Goal: Task Accomplishment & Management: Use online tool/utility

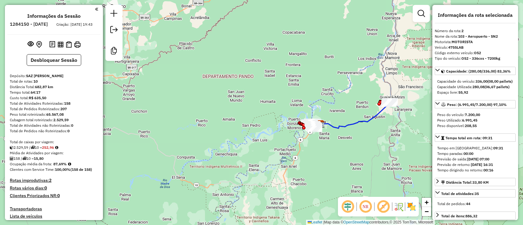
select select "*********"
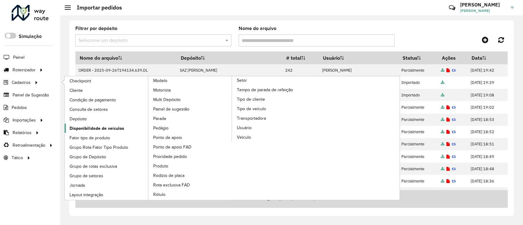
click at [109, 127] on span "Disponibilidade de veículos" at bounding box center [97, 128] width 55 height 6
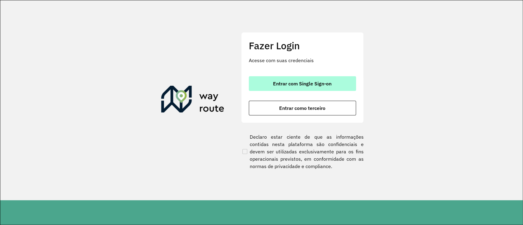
click at [289, 81] on span "Entrar com Single Sign-on" at bounding box center [302, 83] width 58 height 5
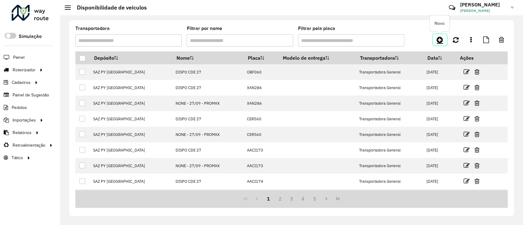
click at [440, 41] on icon at bounding box center [439, 39] width 6 height 7
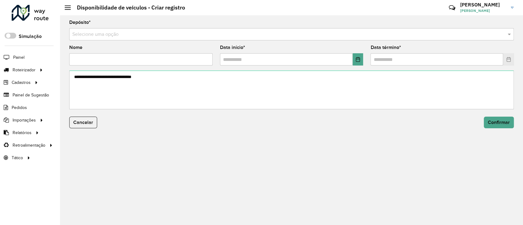
click at [236, 38] on input "text" at bounding box center [285, 34] width 426 height 7
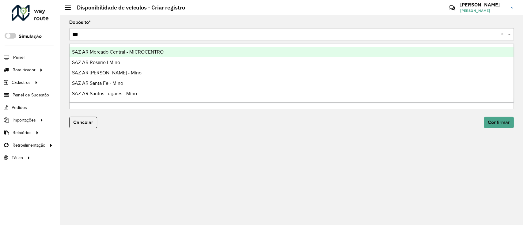
type input "****"
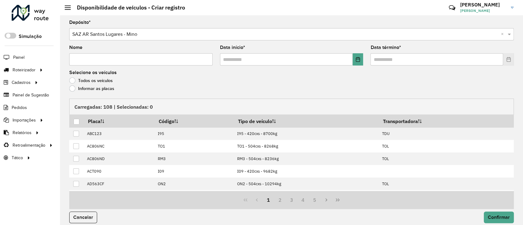
drag, startPoint x: 127, startPoint y: 52, endPoint x: 128, endPoint y: 56, distance: 3.7
click at [128, 56] on div "Nome" at bounding box center [140, 55] width 143 height 20
click at [128, 56] on input "Nome" at bounding box center [140, 59] width 143 height 12
type input "**********"
click at [361, 58] on button "Choose Date" at bounding box center [358, 59] width 11 height 12
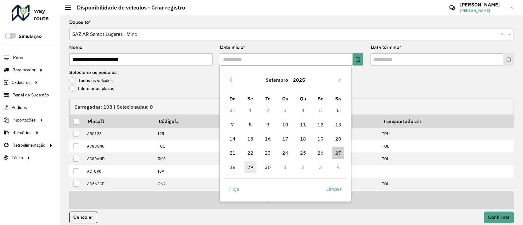
click at [245, 164] on span "29" at bounding box center [250, 167] width 12 height 12
type input "**********"
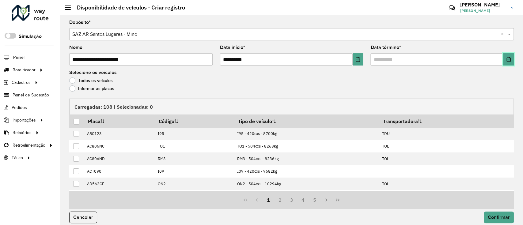
click at [507, 59] on icon "Choose Date" at bounding box center [508, 59] width 4 height 5
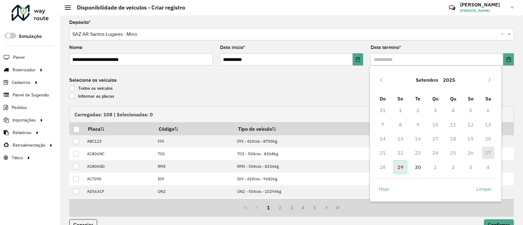
click at [399, 166] on span "29" at bounding box center [400, 167] width 12 height 12
type input "**********"
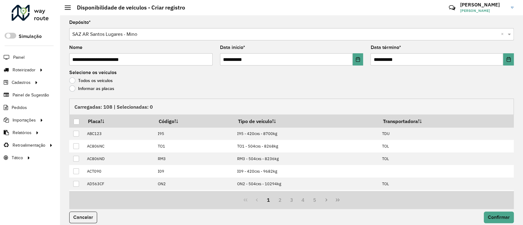
click at [87, 92] on div "Informar as placas" at bounding box center [291, 89] width 444 height 7
click at [87, 90] on label "Informar as placas" at bounding box center [91, 88] width 45 height 6
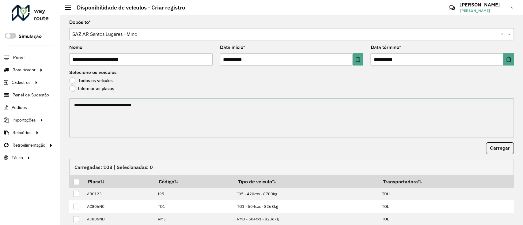
click at [103, 118] on textarea at bounding box center [291, 118] width 444 height 39
paste textarea "******* ******* ******* ******* ******* ****** ******* ******* ******* ****** *…"
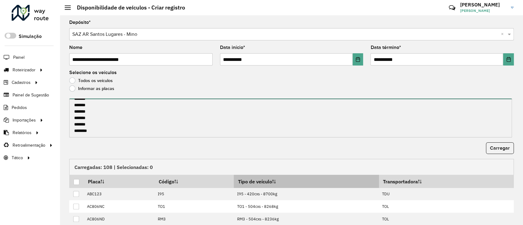
paste textarea "******* ******* ******* ******* ******* *******"
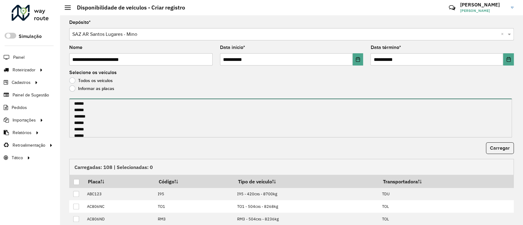
scroll to position [0, 0]
type textarea "******* ******* ******* ******* ******* ****** ******* ******* ******* ****** *…"
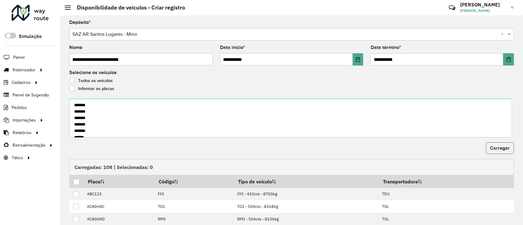
click at [491, 144] on button "Carregar" at bounding box center [500, 148] width 28 height 12
click at [74, 181] on div at bounding box center [77, 182] width 6 height 6
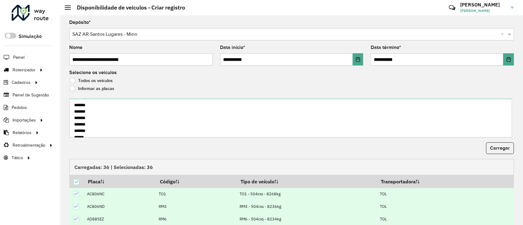
scroll to position [66, 0]
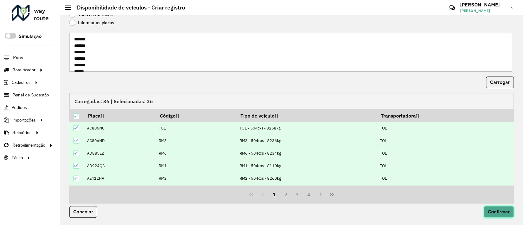
click at [495, 210] on span "Confirmar" at bounding box center [499, 211] width 22 height 5
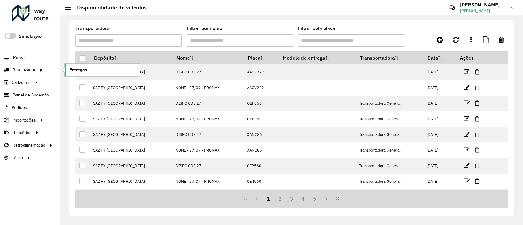
click at [78, 70] on span "Entregas" at bounding box center [78, 70] width 17 height 6
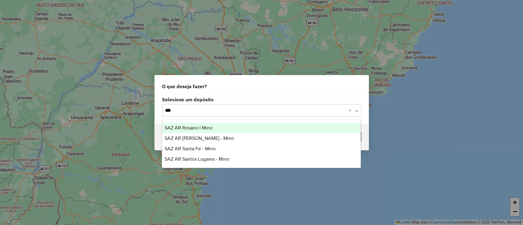
type input "****"
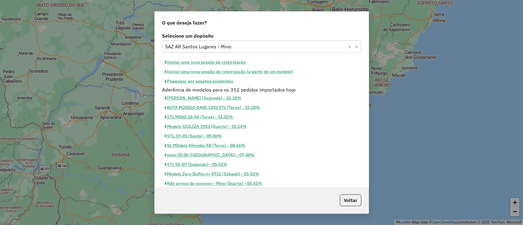
click at [187, 61] on button "Iniciar uma nova sessão de roteirização" at bounding box center [205, 62] width 86 height 9
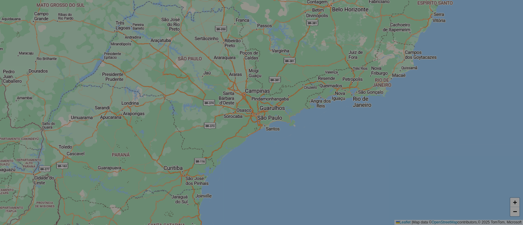
select select "*"
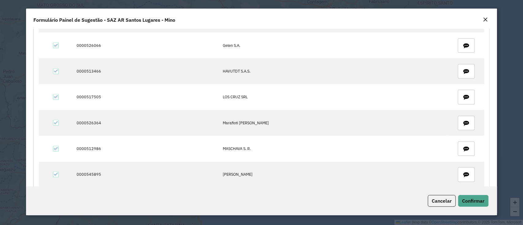
scroll to position [651, 0]
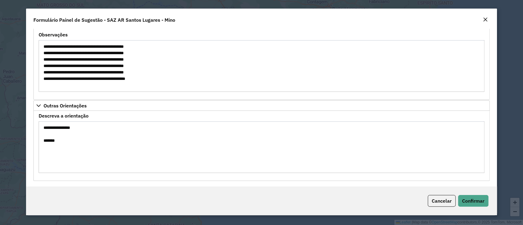
click at [52, 140] on textarea "**********" at bounding box center [261, 147] width 445 height 52
click at [475, 202] on span "Confirmar" at bounding box center [473, 201] width 22 height 6
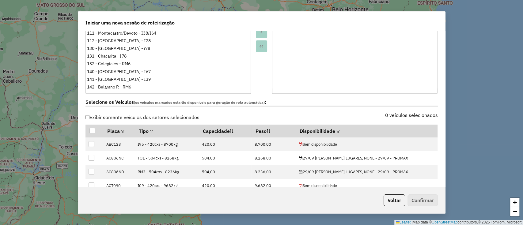
scroll to position [147, 0]
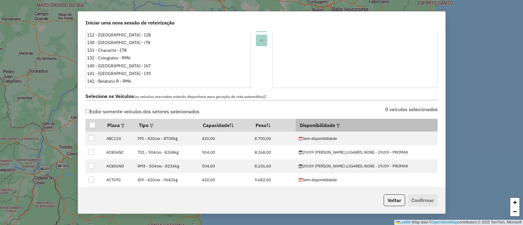
click at [341, 123] on th "Disponibilidade" at bounding box center [367, 125] width 142 height 13
click at [337, 124] on em at bounding box center [337, 125] width 3 height 3
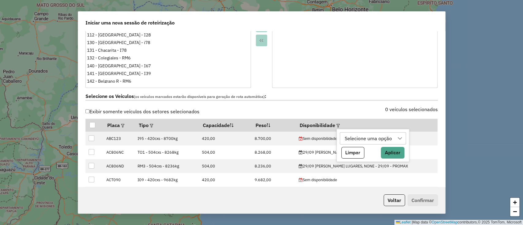
click at [361, 136] on div "Selecione uma opção" at bounding box center [367, 139] width 51 height 12
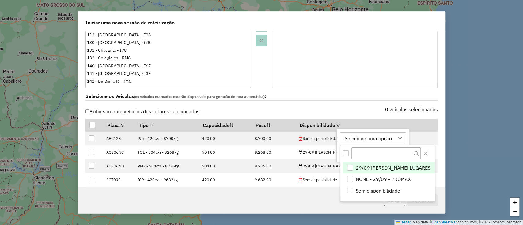
click at [353, 162] on li "29/09 [PERSON_NAME] LUGARES" at bounding box center [389, 168] width 92 height 12
click at [422, 150] on button "Close" at bounding box center [425, 154] width 10 height 10
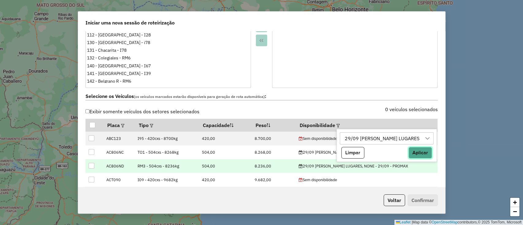
click at [414, 153] on button "Aplicar" at bounding box center [420, 153] width 24 height 12
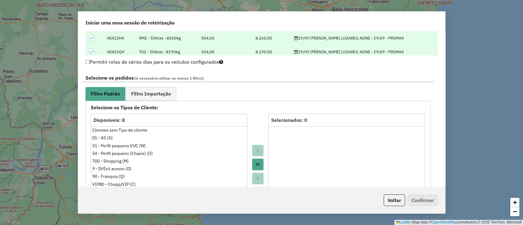
scroll to position [303, 0]
click at [166, 91] on span "Filtro Importação" at bounding box center [151, 93] width 40 height 5
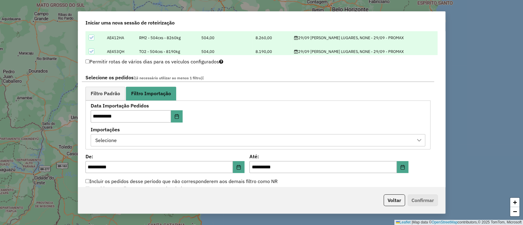
drag, startPoint x: 157, startPoint y: 144, endPoint x: 165, endPoint y: 140, distance: 9.6
click at [157, 143] on div "Selecione" at bounding box center [253, 140] width 320 height 12
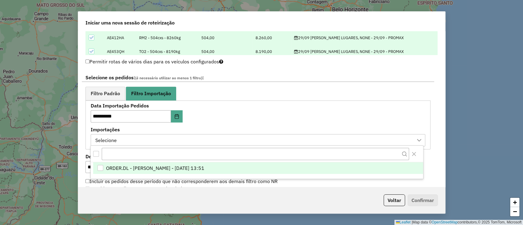
scroll to position [5, 28]
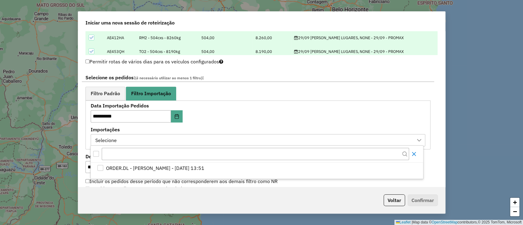
click at [414, 153] on icon "Close" at bounding box center [413, 154] width 5 height 5
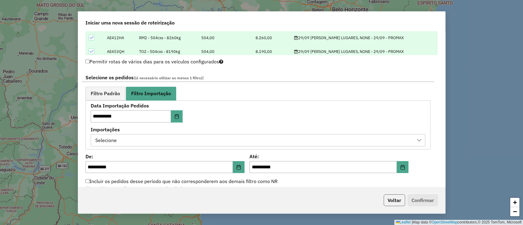
click at [395, 197] on button "Voltar" at bounding box center [393, 200] width 21 height 12
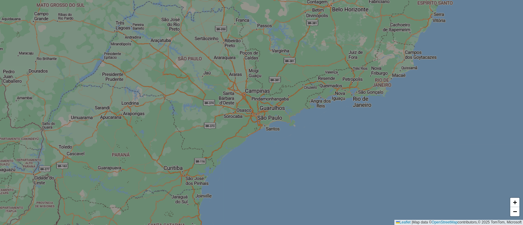
scroll to position [291, 0]
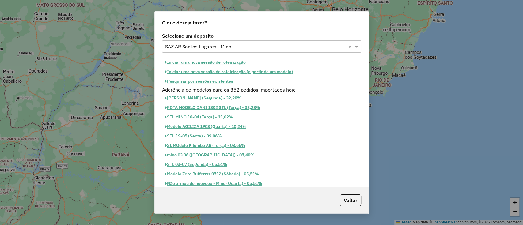
click at [234, 65] on button "Iniciar uma nova sessão de roteirização" at bounding box center [205, 62] width 86 height 9
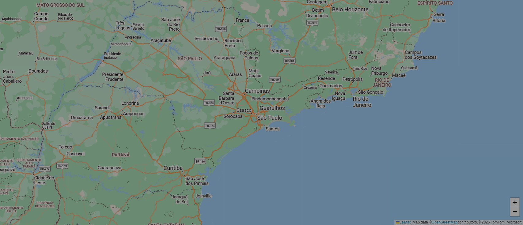
select select "*"
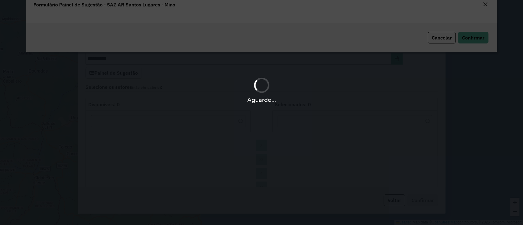
click at [288, 80] on div "Aguarde..." at bounding box center [261, 89] width 523 height 29
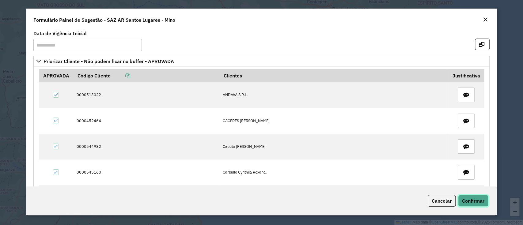
click at [476, 204] on button "Confirmar" at bounding box center [473, 201] width 30 height 12
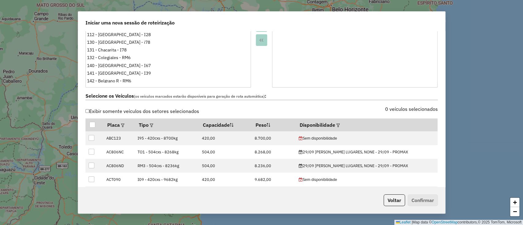
scroll to position [148, 0]
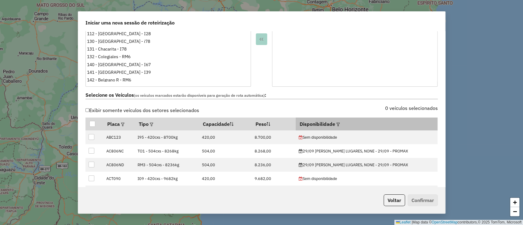
click at [340, 120] on div at bounding box center [337, 123] width 5 height 7
click at [340, 123] on em at bounding box center [337, 124] width 3 height 3
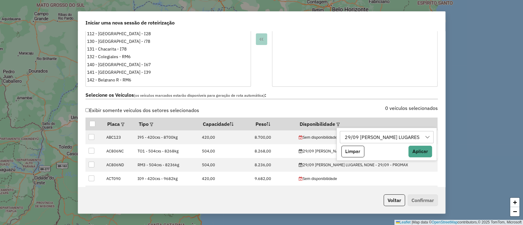
click at [425, 138] on icon at bounding box center [427, 137] width 5 height 5
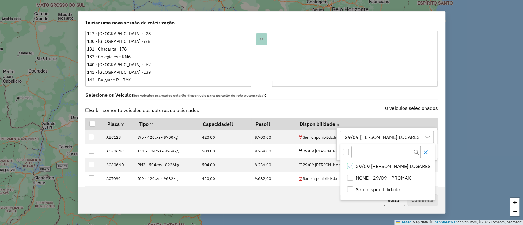
click at [423, 153] on button "Close" at bounding box center [425, 152] width 10 height 10
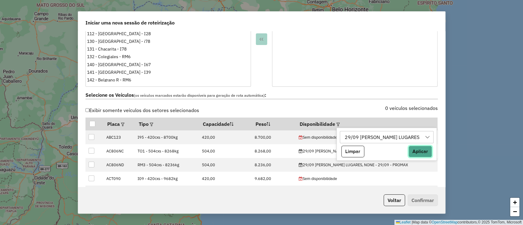
click at [417, 152] on button "Aplicar" at bounding box center [420, 152] width 24 height 12
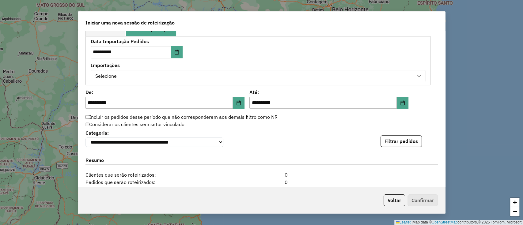
scroll to position [355, 0]
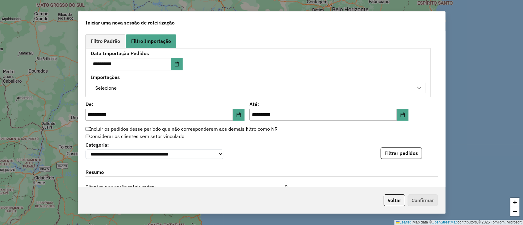
click at [283, 89] on div "Selecione" at bounding box center [253, 88] width 320 height 12
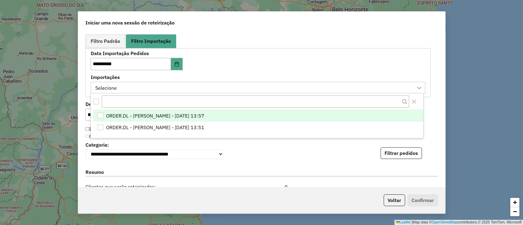
scroll to position [5, 28]
click at [272, 114] on li "ORDER.DL - [PERSON_NAME] - [DATE] 13:57" at bounding box center [258, 116] width 330 height 12
click at [407, 157] on button "Filtrar pedidos" at bounding box center [400, 153] width 41 height 12
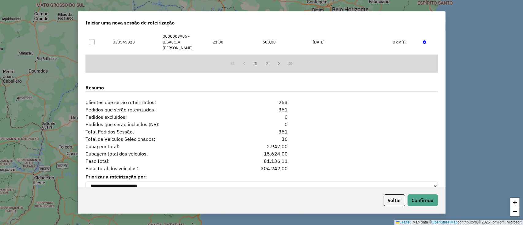
scroll to position [593, 0]
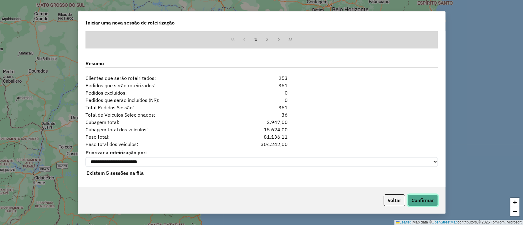
click at [428, 203] on button "Confirmar" at bounding box center [422, 200] width 30 height 12
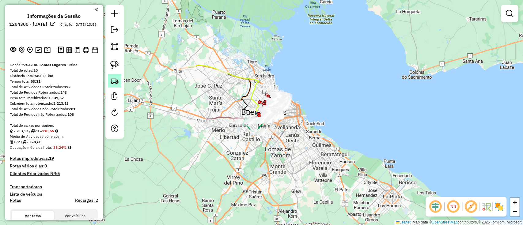
click at [120, 87] on link at bounding box center [114, 80] width 13 height 13
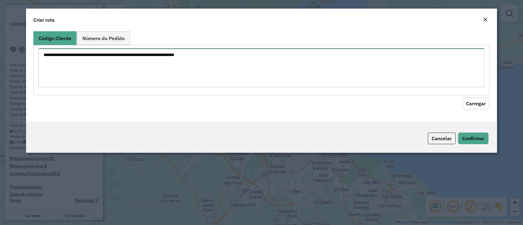
click at [135, 84] on textarea at bounding box center [261, 67] width 445 height 39
paste textarea "******"
click at [42, 58] on textarea "******" at bounding box center [261, 67] width 445 height 39
type textarea "**********"
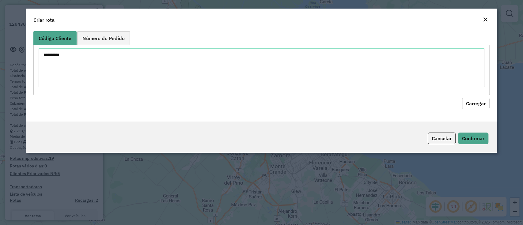
click at [467, 104] on button "Carregar" at bounding box center [476, 104] width 28 height 12
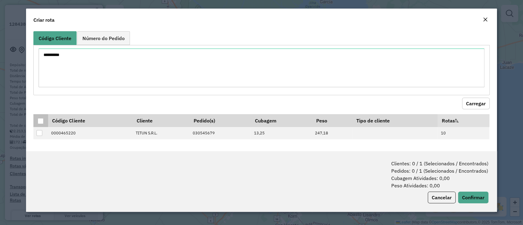
click at [42, 119] on div at bounding box center [41, 121] width 6 height 6
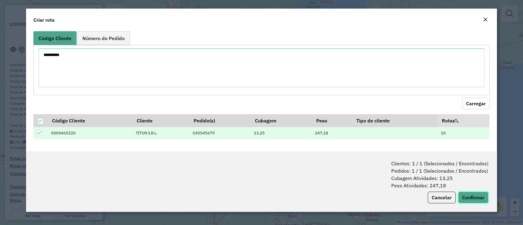
click at [483, 192] on button "Confirmar" at bounding box center [473, 198] width 30 height 12
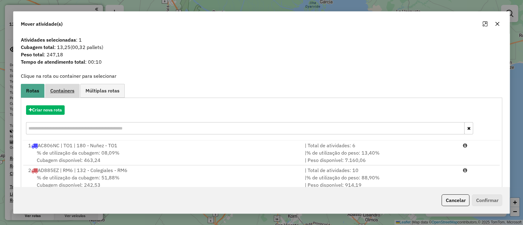
click at [73, 91] on span "Containers" at bounding box center [62, 90] width 24 height 5
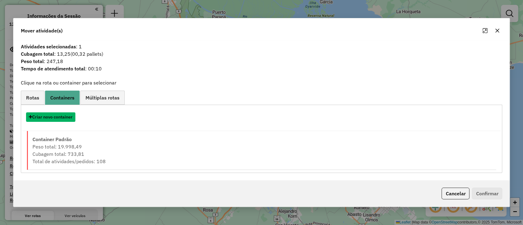
drag, startPoint x: 61, startPoint y: 113, endPoint x: 69, endPoint y: 115, distance: 8.4
click at [61, 114] on button "Criar novo container" at bounding box center [50, 116] width 49 height 9
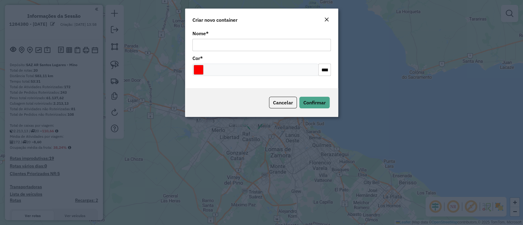
click at [228, 50] on input "Nome *" at bounding box center [261, 45] width 138 height 12
type input "******"
click at [312, 107] on button "Confirmar" at bounding box center [314, 103] width 30 height 12
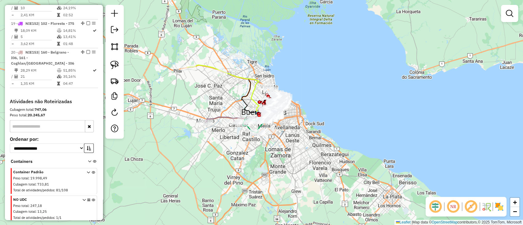
scroll to position [853, 0]
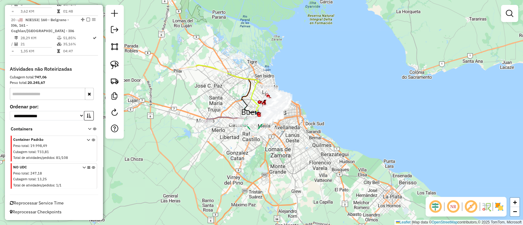
click at [92, 167] on icon at bounding box center [93, 177] width 3 height 23
click at [505, 9] on link at bounding box center [509, 13] width 12 height 12
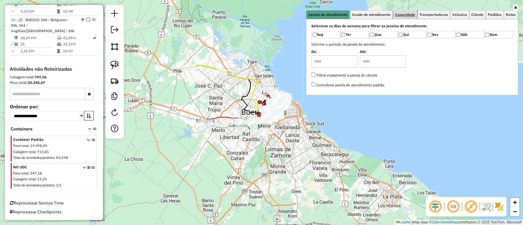
click at [410, 14] on span "Capacidade" at bounding box center [405, 15] width 20 height 4
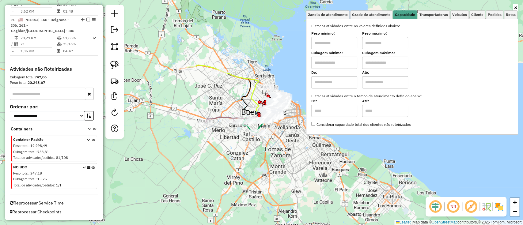
click at [325, 76] on input "text" at bounding box center [334, 82] width 46 height 12
type input "****"
click at [384, 87] on input "text" at bounding box center [385, 82] width 46 height 12
type input "*****"
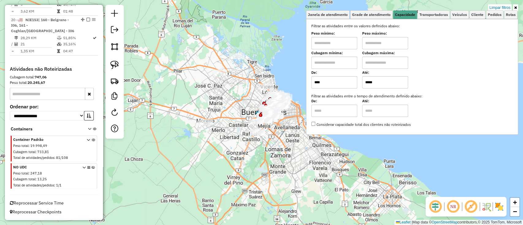
click at [515, 8] on icon at bounding box center [515, 8] width 3 height 4
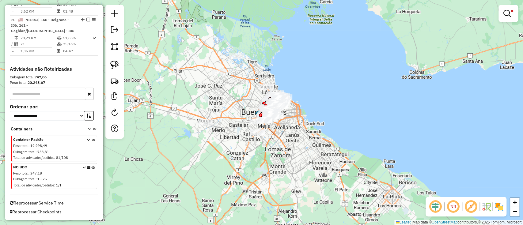
click at [494, 208] on img at bounding box center [499, 207] width 10 height 10
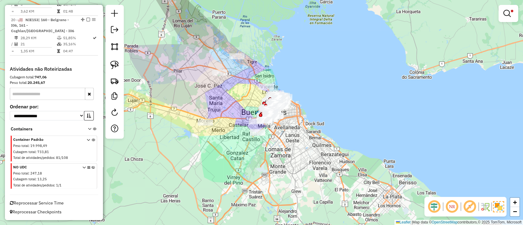
click at [494, 208] on img at bounding box center [498, 206] width 11 height 11
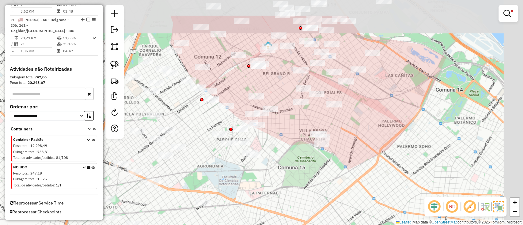
drag, startPoint x: 345, startPoint y: 184, endPoint x: 314, endPoint y: 219, distance: 47.7
click at [318, 217] on div "Limpar filtros Janela de atendimento Grade de atendimento Capacidade Transporta…" at bounding box center [261, 112] width 523 height 225
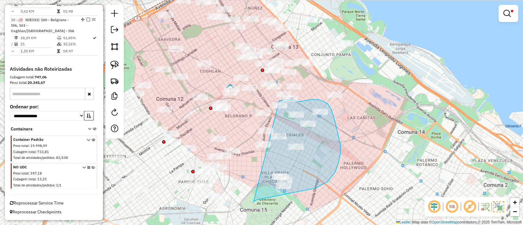
drag, startPoint x: 253, startPoint y: 202, endPoint x: 278, endPoint y: 101, distance: 103.8
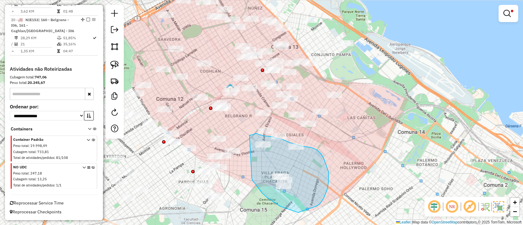
drag, startPoint x: 252, startPoint y: 179, endPoint x: 249, endPoint y: 135, distance: 43.6
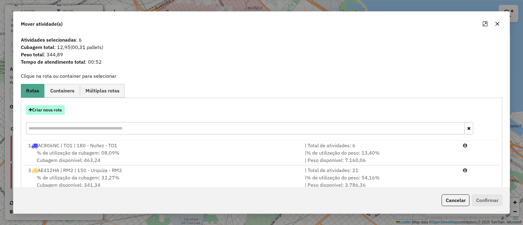
click at [48, 107] on button "Criar nova rota" at bounding box center [45, 109] width 39 height 9
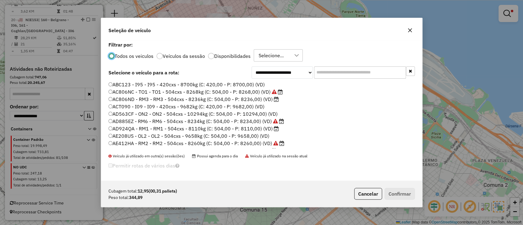
scroll to position [3, 2]
click at [329, 69] on input "text" at bounding box center [360, 72] width 92 height 12
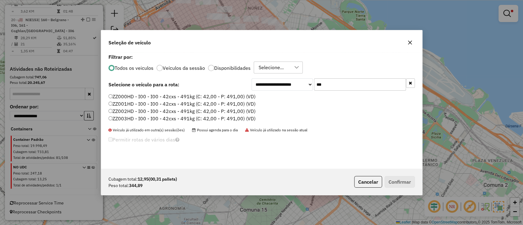
type input "***"
click at [211, 98] on label "ZZ000HD - I00 - I00 - 42cxs - 491kg (C: 42,00 - P: 491,00) (VD)" at bounding box center [181, 96] width 147 height 7
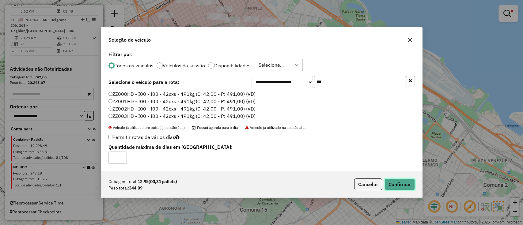
click at [396, 189] on button "Confirmar" at bounding box center [399, 185] width 30 height 12
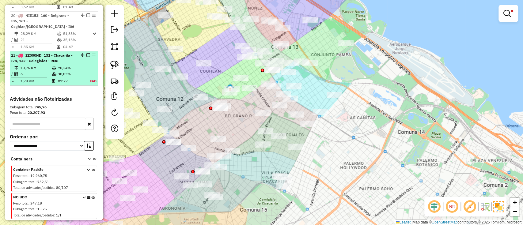
click at [74, 64] on div "21 - ZZ000HD | 131 - Chacarita - I78, 132 - Colegiales - RM6" at bounding box center [54, 58] width 86 height 11
select select "**********"
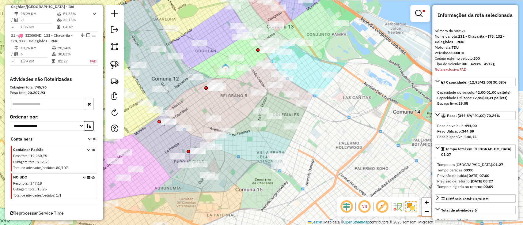
scroll to position [888, 0]
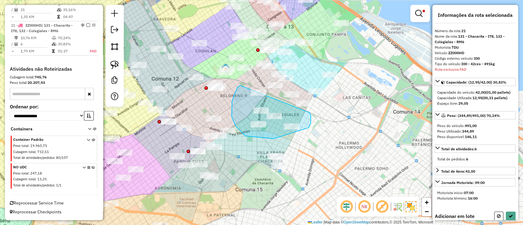
drag, startPoint x: 240, startPoint y: 85, endPoint x: 309, endPoint y: 112, distance: 74.0
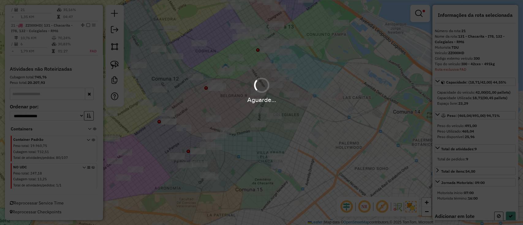
drag, startPoint x: 505, startPoint y: 128, endPoint x: 522, endPoint y: 147, distance: 25.6
click at [522, 145] on div "Aguarde..." at bounding box center [261, 112] width 523 height 225
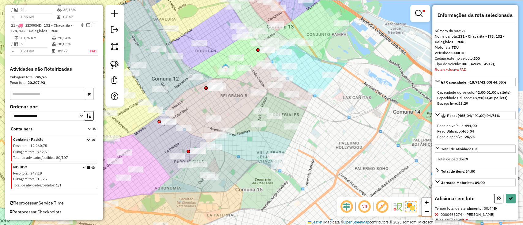
select select "**********"
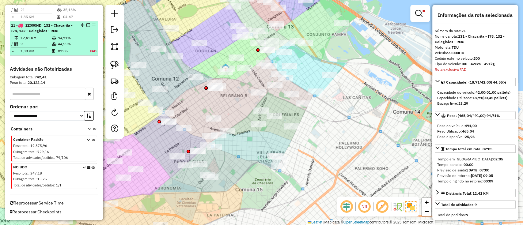
click at [86, 25] on em at bounding box center [88, 25] width 4 height 4
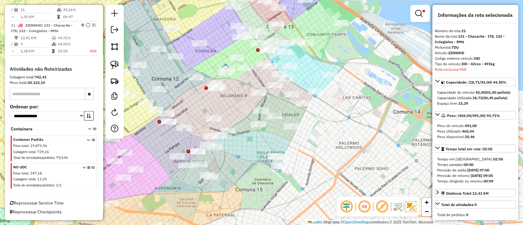
scroll to position [862, 0]
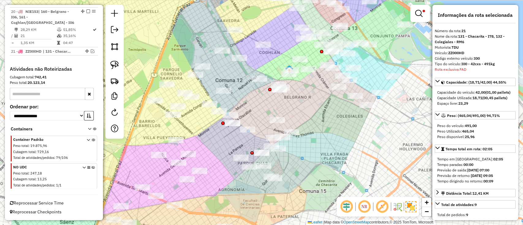
drag, startPoint x: 246, startPoint y: 127, endPoint x: 309, endPoint y: 129, distance: 63.7
click at [309, 129] on div "Limpar filtros Janela de atendimento Grade de atendimento Capacidade Transporta…" at bounding box center [261, 112] width 523 height 225
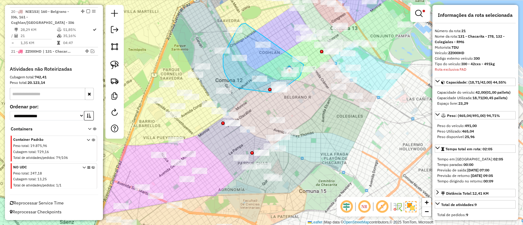
drag, startPoint x: 241, startPoint y: 24, endPoint x: 304, endPoint y: 65, distance: 74.2
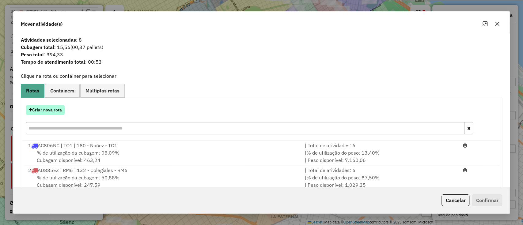
click at [48, 107] on button "Criar nova rota" at bounding box center [45, 109] width 39 height 9
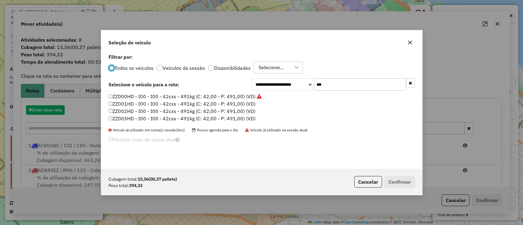
scroll to position [3, 2]
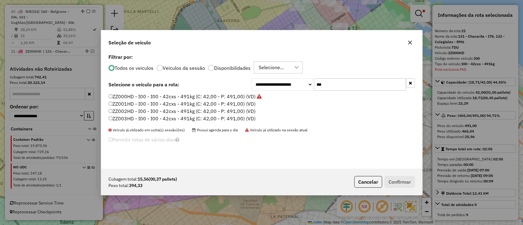
click at [240, 103] on label "ZZ001HD - I00 - I00 - 42cxs - 491kg (C: 42,00 - P: 491,00) (VD)" at bounding box center [181, 103] width 147 height 7
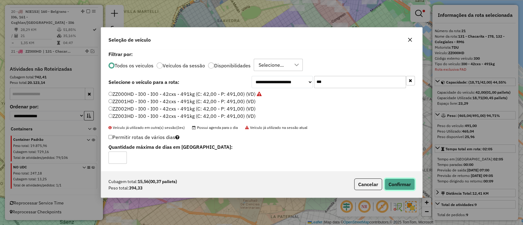
click at [393, 188] on button "Confirmar" at bounding box center [399, 185] width 30 height 12
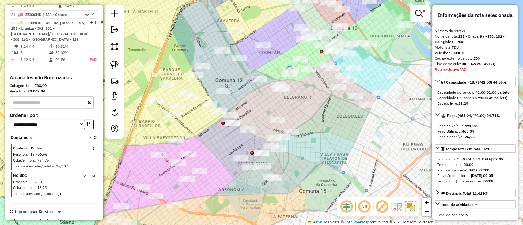
scroll to position [904, 0]
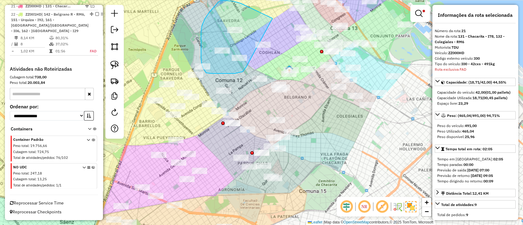
drag, startPoint x: 223, startPoint y: 1, endPoint x: 246, endPoint y: 66, distance: 69.4
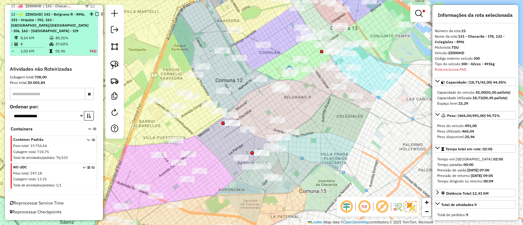
click at [78, 45] on td "37,02%" at bounding box center [68, 44] width 27 height 6
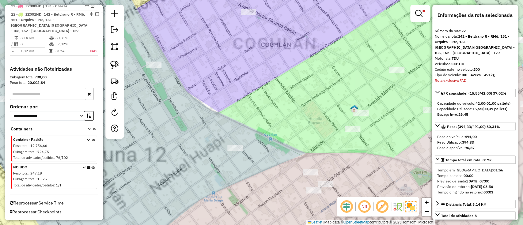
scroll to position [907, 0]
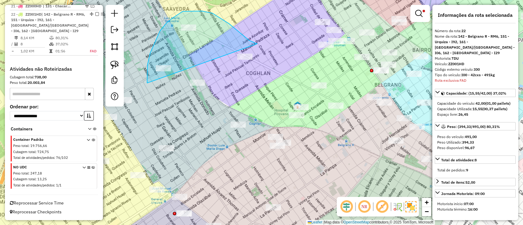
drag, startPoint x: 229, startPoint y: 24, endPoint x: 162, endPoint y: 97, distance: 98.9
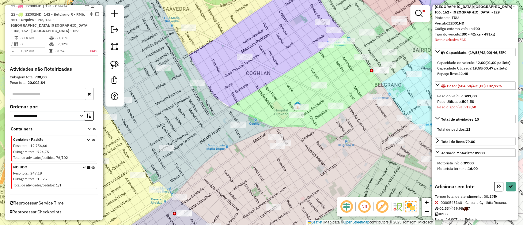
scroll to position [93, 0]
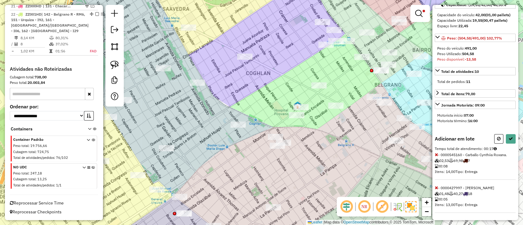
click at [436, 186] on icon at bounding box center [436, 188] width 3 height 4
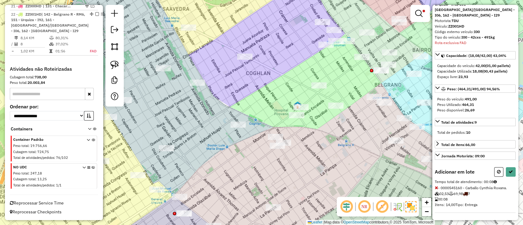
select select "**********"
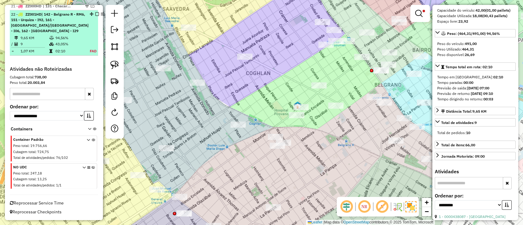
click at [95, 14] on em at bounding box center [97, 14] width 4 height 4
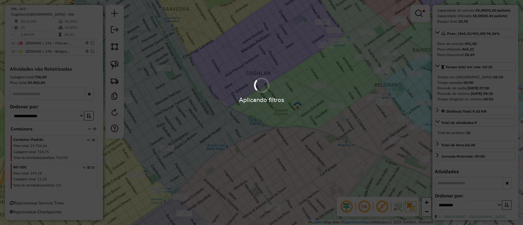
scroll to position [870, 0]
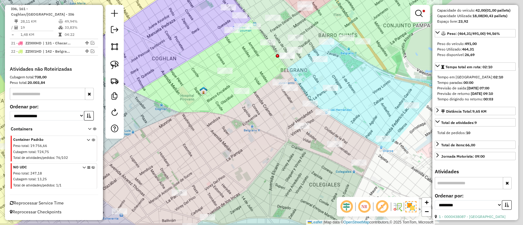
drag, startPoint x: 217, startPoint y: 90, endPoint x: 198, endPoint y: 89, distance: 19.0
click at [199, 90] on img at bounding box center [203, 90] width 8 height 8
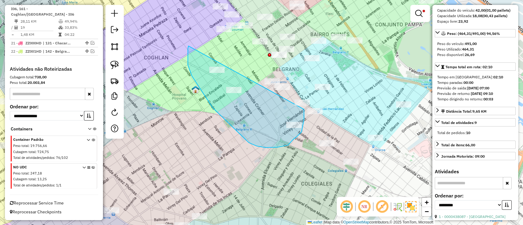
drag, startPoint x: 188, startPoint y: 46, endPoint x: 304, endPoint y: 89, distance: 123.2
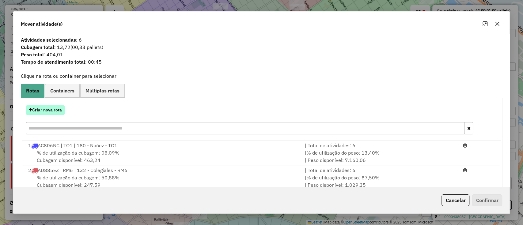
click at [49, 105] on button "Criar nova rota" at bounding box center [45, 109] width 39 height 9
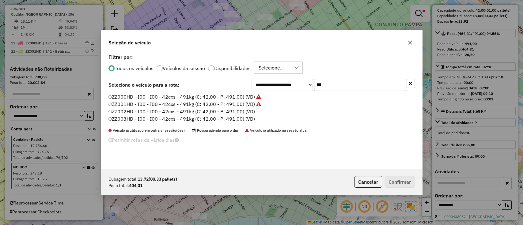
scroll to position [3, 2]
click at [226, 110] on label "ZZ002HD - I00 - I00 - 42cxs - 491kg (C: 42,00 - P: 491,00) (VD)" at bounding box center [181, 110] width 147 height 7
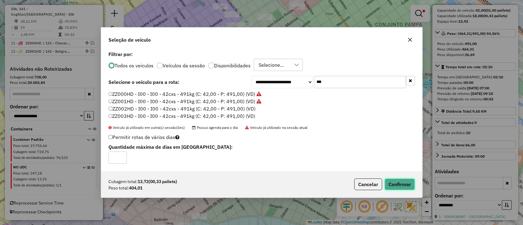
click at [387, 180] on button "Confirmar" at bounding box center [399, 185] width 30 height 12
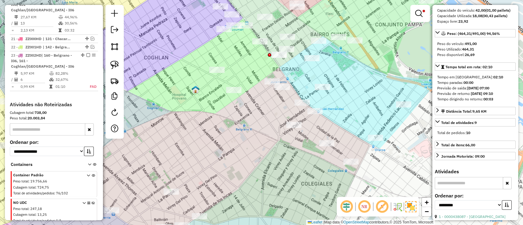
scroll to position [904, 0]
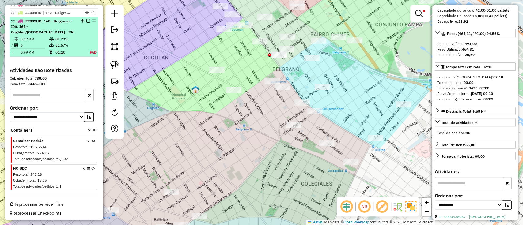
click at [82, 45] on td at bounding box center [89, 45] width 15 height 6
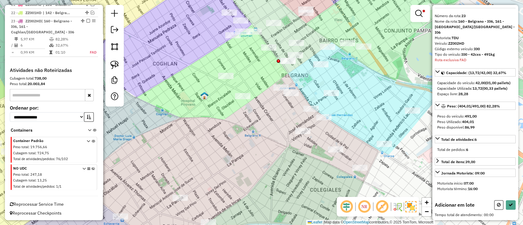
scroll to position [0, 0]
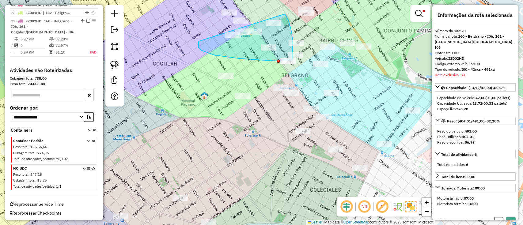
drag, startPoint x: 198, startPoint y: 41, endPoint x: 284, endPoint y: 14, distance: 90.0
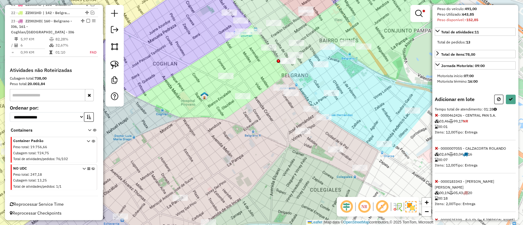
scroll to position [187, 0]
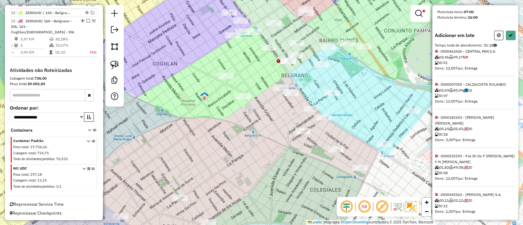
click at [435, 49] on icon at bounding box center [436, 51] width 3 height 4
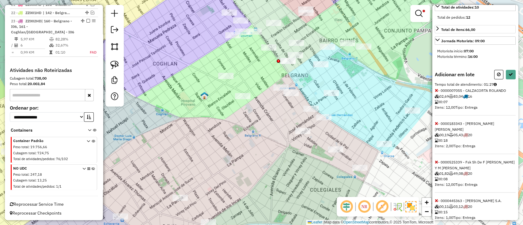
scroll to position [153, 0]
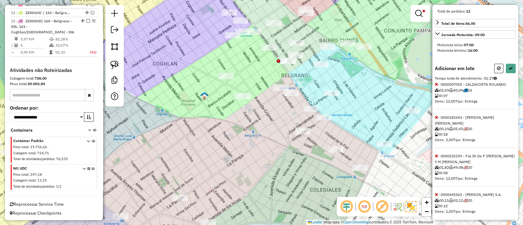
click at [437, 82] on icon at bounding box center [436, 84] width 3 height 4
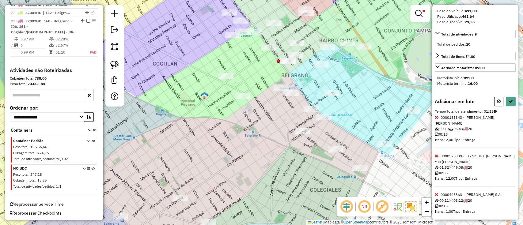
scroll to position [0, 0]
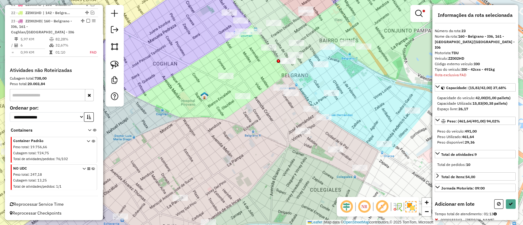
select select "**********"
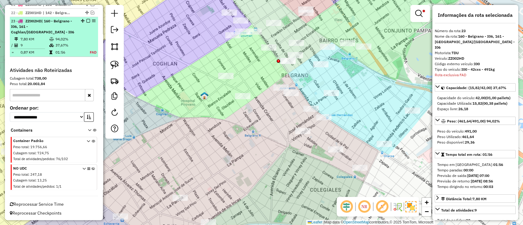
click at [86, 23] on em at bounding box center [88, 21] width 4 height 4
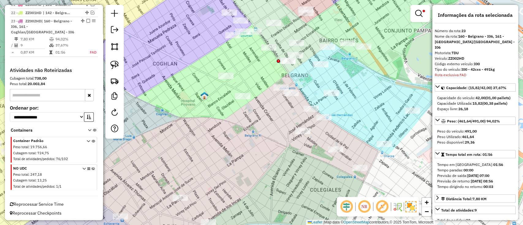
scroll to position [878, 0]
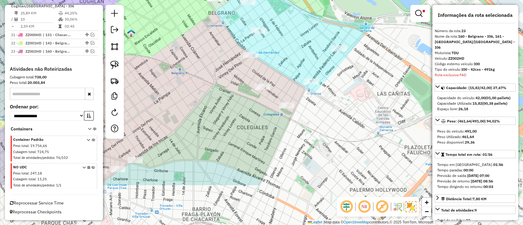
click at [212, 63] on div "Limpar filtros Janela de atendimento Grade de atendimento Capacidade Transporta…" at bounding box center [261, 112] width 523 height 225
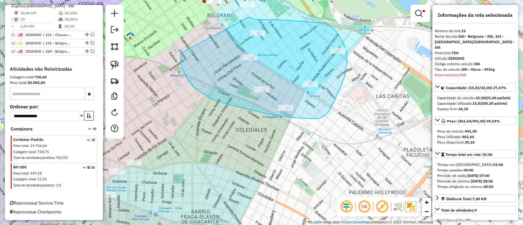
drag, startPoint x: 180, startPoint y: 58, endPoint x: 248, endPoint y: 17, distance: 79.6
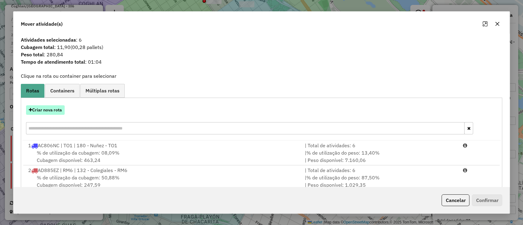
click at [52, 112] on button "Criar nova rota" at bounding box center [45, 109] width 39 height 9
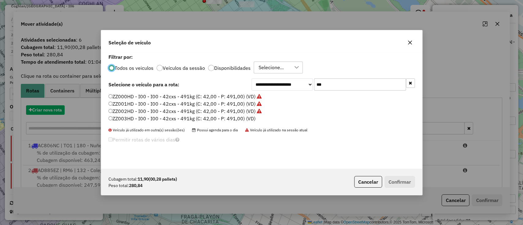
scroll to position [3, 2]
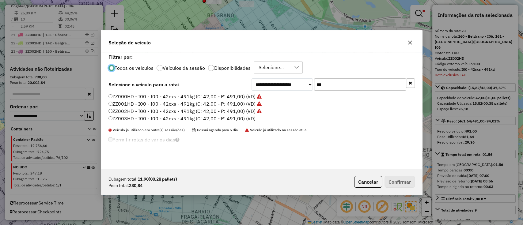
click at [225, 119] on label "ZZ003HD - I00 - I00 - 42cxs - 491kg (C: 42,00 - P: 491,00) (VD)" at bounding box center [181, 118] width 147 height 7
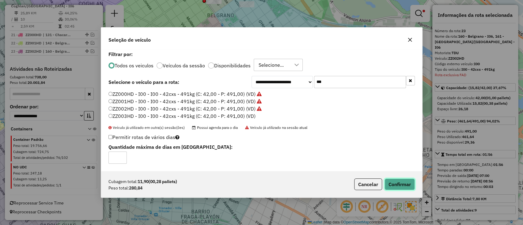
click at [396, 179] on button "Confirmar" at bounding box center [399, 185] width 30 height 12
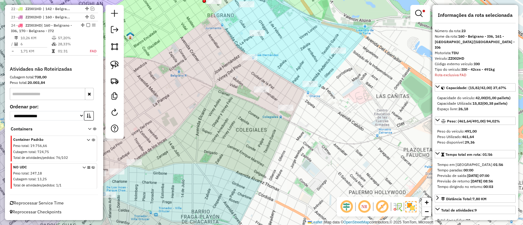
scroll to position [912, 0]
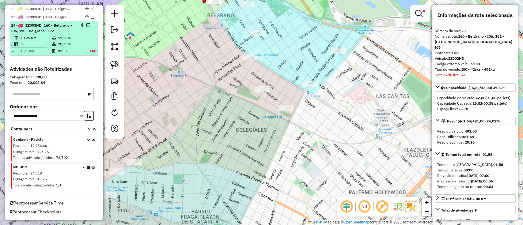
click at [90, 46] on td at bounding box center [90, 44] width 14 height 6
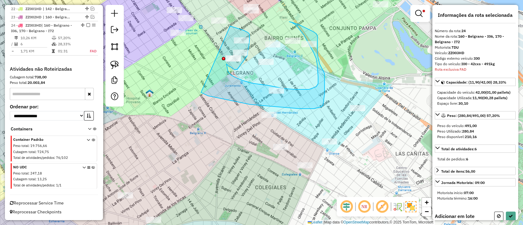
drag, startPoint x: 201, startPoint y: 92, endPoint x: 219, endPoint y: 25, distance: 70.1
click at [219, 25] on div "Limpar filtros Janela de atendimento Grade de atendimento Capacidade Transporta…" at bounding box center [261, 112] width 523 height 225
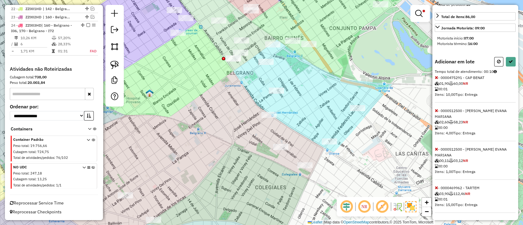
scroll to position [159, 0]
click at [437, 78] on icon at bounding box center [436, 77] width 3 height 4
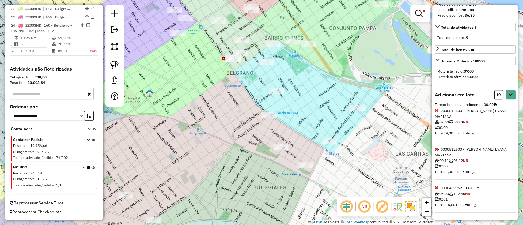
scroll to position [3, 0]
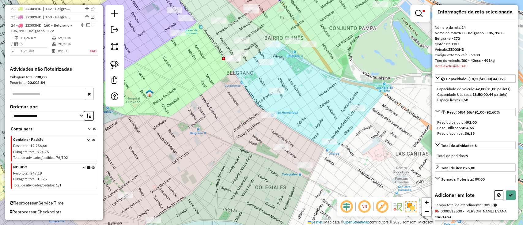
select select "**********"
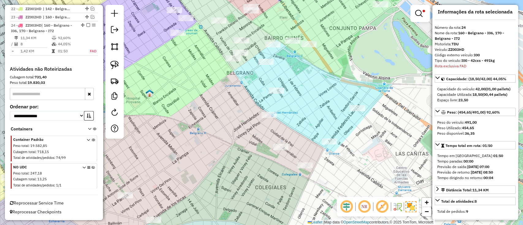
drag, startPoint x: 85, startPoint y: 26, endPoint x: 108, endPoint y: 33, distance: 24.1
click at [86, 26] on em at bounding box center [88, 25] width 4 height 4
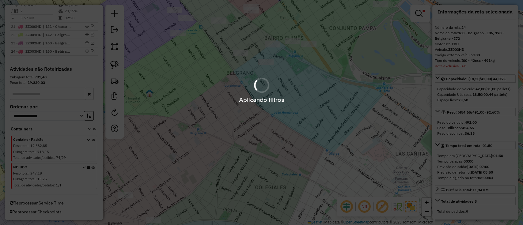
scroll to position [886, 0]
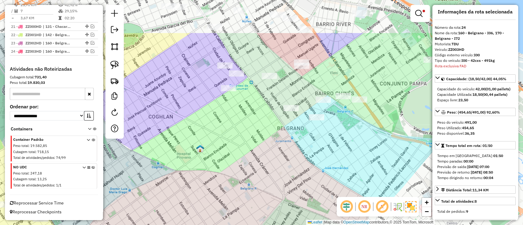
drag, startPoint x: 228, startPoint y: 93, endPoint x: 275, endPoint y: 145, distance: 70.3
click at [275, 145] on div "Limpar filtros Janela de atendimento Grade de atendimento Capacidade Transporta…" at bounding box center [261, 112] width 523 height 225
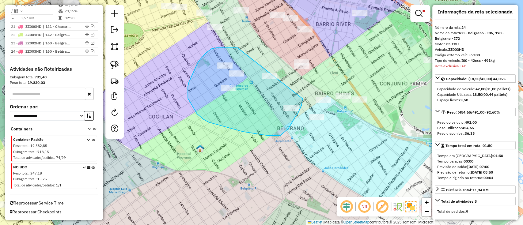
drag, startPoint x: 236, startPoint y: 48, endPoint x: 300, endPoint y: 79, distance: 71.9
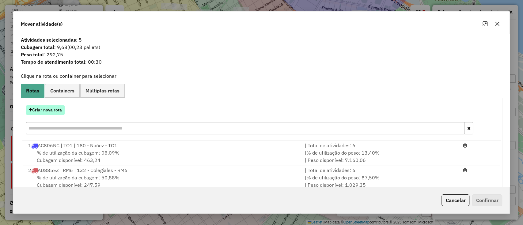
click at [50, 112] on button "Criar nova rota" at bounding box center [45, 109] width 39 height 9
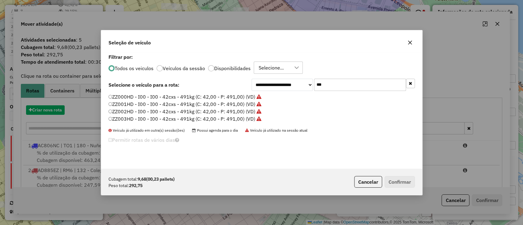
scroll to position [3, 2]
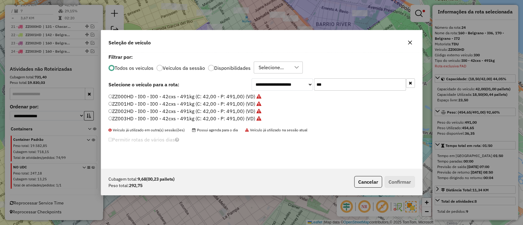
click at [244, 101] on label "ZZ001HD - I00 - I00 - 42cxs - 491kg (C: 42,00 - P: 491,00) (VD)" at bounding box center [184, 103] width 153 height 7
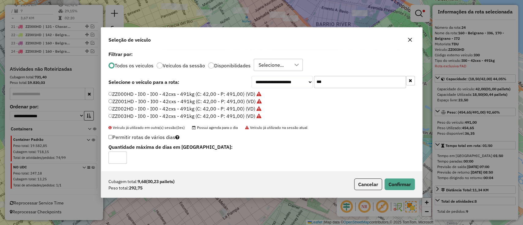
click at [404, 191] on div "Cubagem total: 9,68 (00,23 pallets) Peso total: 292,75 Cancelar Confirmar" at bounding box center [261, 184] width 321 height 26
click at [402, 187] on button "Confirmar" at bounding box center [399, 185] width 30 height 12
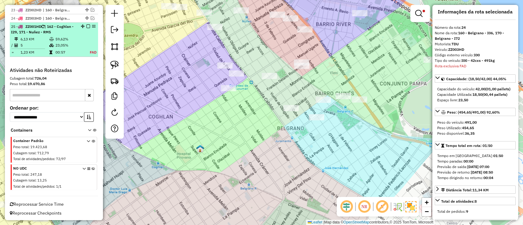
scroll to position [921, 0]
click at [87, 28] on div "25 - ZZ001HD | 162 - Coghlan - I29, 171 - Nuñez - RM5" at bounding box center [54, 28] width 86 height 11
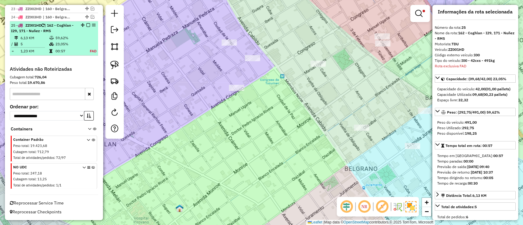
click at [86, 26] on em at bounding box center [88, 25] width 4 height 4
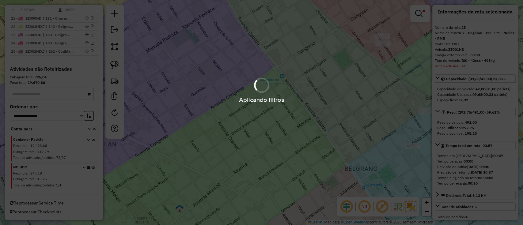
scroll to position [894, 0]
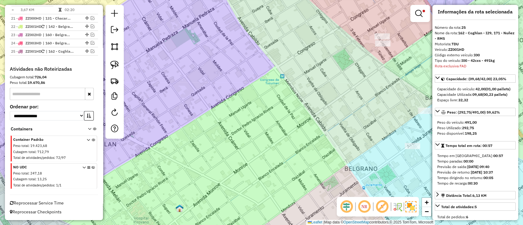
click at [407, 206] on img at bounding box center [410, 206] width 11 height 11
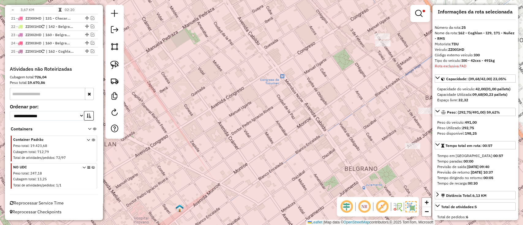
click at [408, 203] on img at bounding box center [410, 206] width 11 height 11
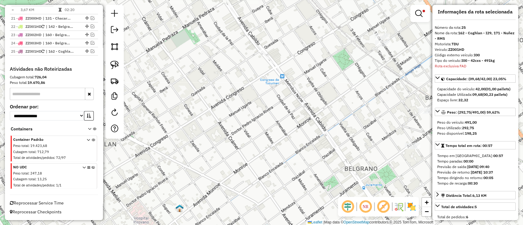
click at [378, 206] on em at bounding box center [383, 206] width 15 height 15
click at [431, 12] on div "Limpar filtros Janela de atendimento Grade de atendimento Capacidade Transporta…" at bounding box center [261, 112] width 523 height 225
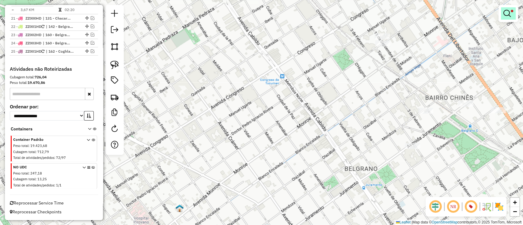
click at [500, 19] on div at bounding box center [508, 13] width 20 height 17
click at [506, 14] on em at bounding box center [506, 13] width 7 height 7
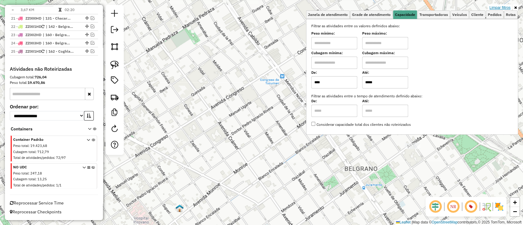
click at [502, 5] on link "Limpar filtros" at bounding box center [500, 7] width 24 height 7
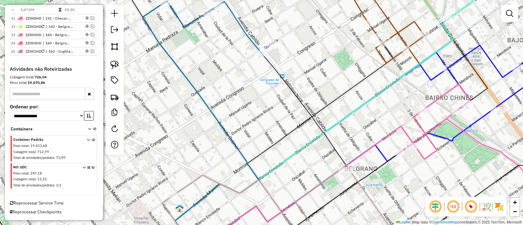
click at [92, 166] on icon at bounding box center [93, 177] width 3 height 23
click at [496, 204] on img at bounding box center [499, 207] width 10 height 10
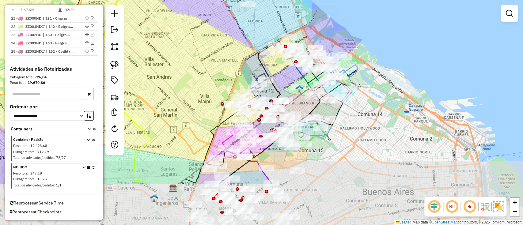
drag, startPoint x: 287, startPoint y: 156, endPoint x: 286, endPoint y: 61, distance: 95.3
click at [287, 88] on icon at bounding box center [240, 136] width 123 height 96
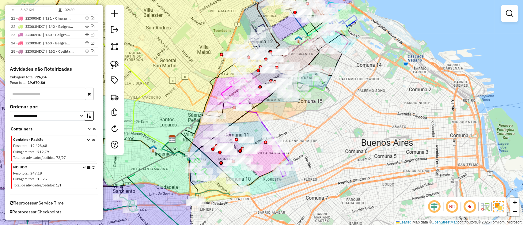
drag, startPoint x: 337, startPoint y: 103, endPoint x: 369, endPoint y: 67, distance: 48.1
click at [369, 67] on div "Janela de atendimento Grade de atendimento Capacidade Transportadoras Veículos …" at bounding box center [261, 112] width 523 height 225
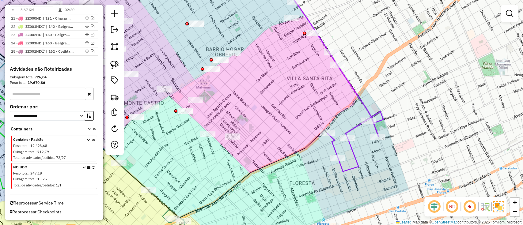
click at [363, 110] on icon at bounding box center [163, 57] width 431 height 159
select select "**********"
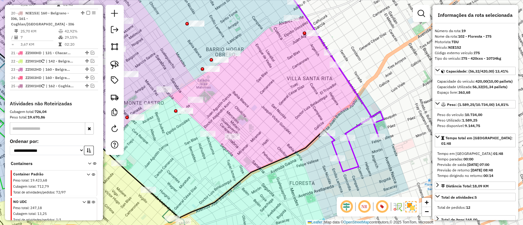
scroll to position [835, 0]
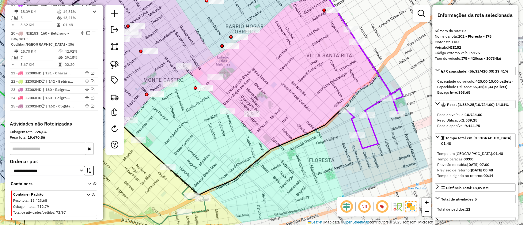
drag, startPoint x: 328, startPoint y: 117, endPoint x: 348, endPoint y: 94, distance: 30.7
click at [348, 94] on div "Janela de atendimento Grade de atendimento Capacidade Transportadoras Veículos …" at bounding box center [261, 112] width 523 height 225
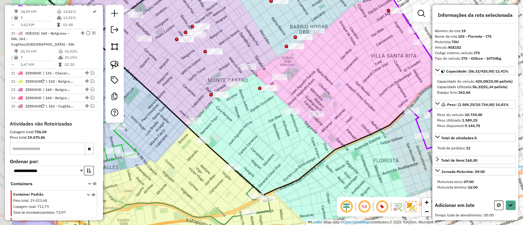
drag, startPoint x: 169, startPoint y: 116, endPoint x: 206, endPoint y: 117, distance: 36.8
click at [232, 117] on div "Janela de atendimento Grade de atendimento Capacidade Transportadoras Veículos …" at bounding box center [261, 112] width 523 height 225
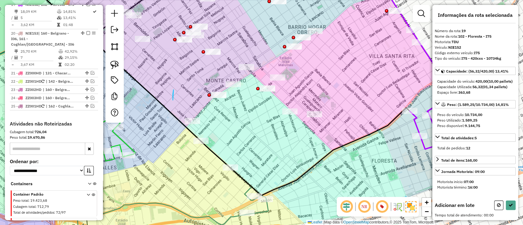
drag, startPoint x: 173, startPoint y: 90, endPoint x: 183, endPoint y: 100, distance: 13.9
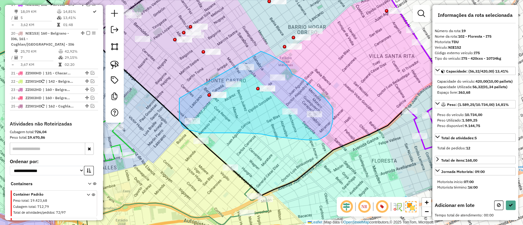
drag, startPoint x: 179, startPoint y: 100, endPoint x: 259, endPoint y: 51, distance: 94.1
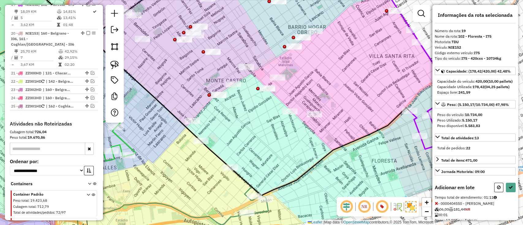
select select "**********"
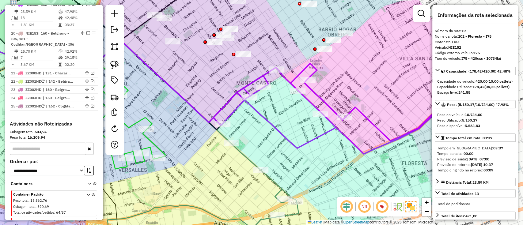
drag, startPoint x: 167, startPoint y: 96, endPoint x: 329, endPoint y: 138, distance: 167.9
click at [329, 138] on div "Janela de atendimento Grade de atendimento Capacidade Transportadoras Veículos …" at bounding box center [261, 112] width 523 height 225
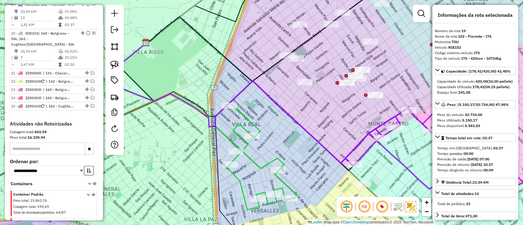
click at [271, 161] on icon at bounding box center [262, 156] width 70 height 107
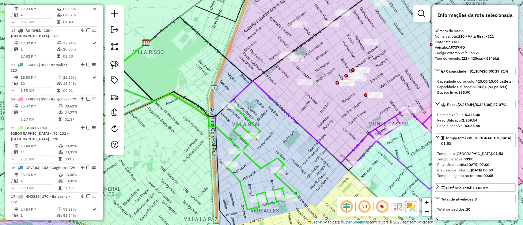
scroll to position [470, 0]
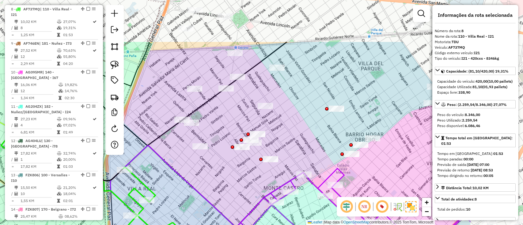
drag, startPoint x: 309, startPoint y: 136, endPoint x: 205, endPoint y: 200, distance: 122.2
click at [205, 200] on icon at bounding box center [148, 167] width 294 height 120
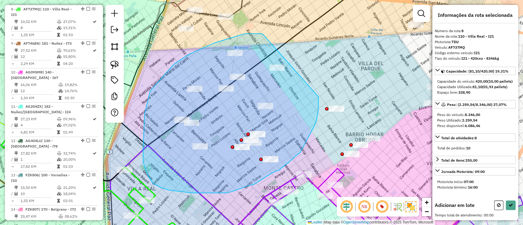
drag, startPoint x: 258, startPoint y: 33, endPoint x: 318, endPoint y: 97, distance: 87.5
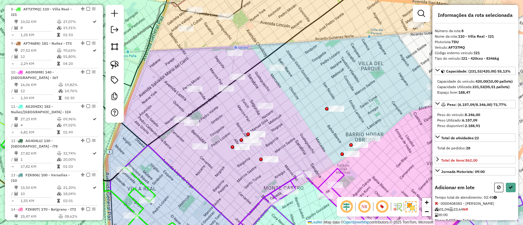
select select "**********"
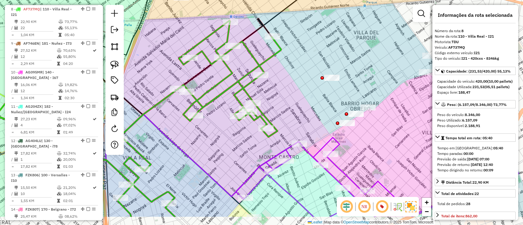
drag, startPoint x: 247, startPoint y: 178, endPoint x: 210, endPoint y: 31, distance: 151.2
click at [210, 34] on div "Janela de atendimento Grade de atendimento Capacidade Transportadoras Veículos …" at bounding box center [261, 112] width 523 height 225
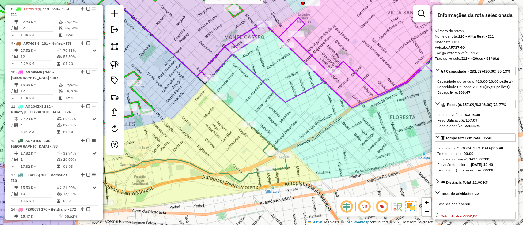
click at [290, 98] on icon at bounding box center [342, 62] width 282 height 91
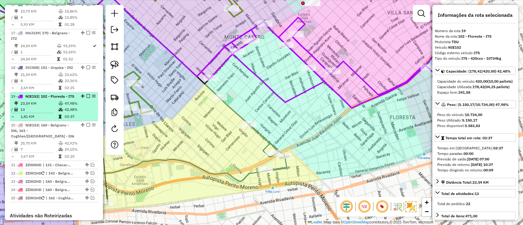
scroll to position [835, 0]
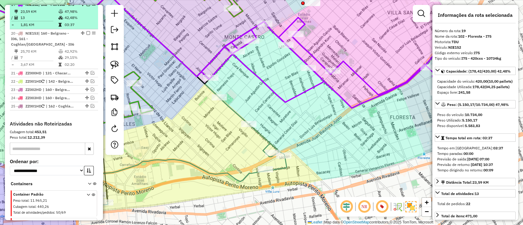
click at [87, 6] on em at bounding box center [88, 4] width 4 height 4
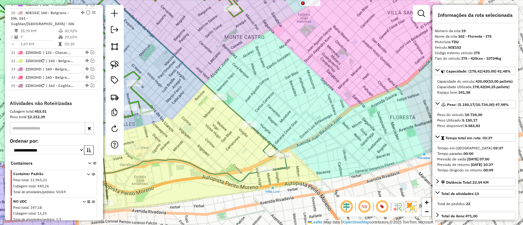
click at [261, 133] on icon at bounding box center [182, 154] width 207 height 113
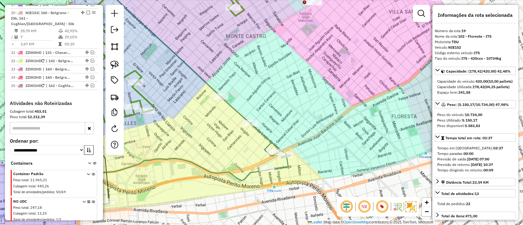
click at [282, 138] on div "Janela de atendimento Grade de atendimento Capacidade Transportadoras Veículos …" at bounding box center [261, 112] width 523 height 225
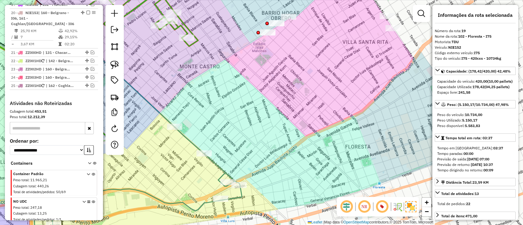
click at [227, 171] on icon at bounding box center [137, 183] width 207 height 113
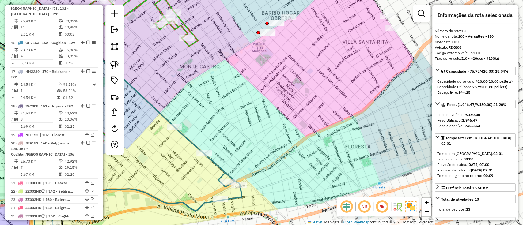
scroll to position [636, 0]
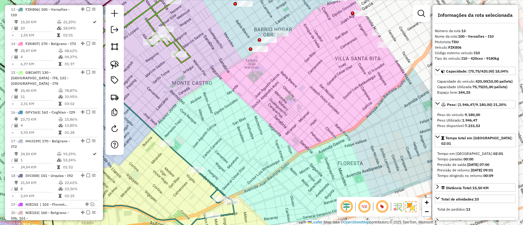
drag, startPoint x: 265, startPoint y: 151, endPoint x: 240, endPoint y: 195, distance: 50.3
click at [240, 195] on div "Janela de atendimento Grade de atendimento Capacidade Transportadoras Veículos …" at bounding box center [261, 112] width 523 height 225
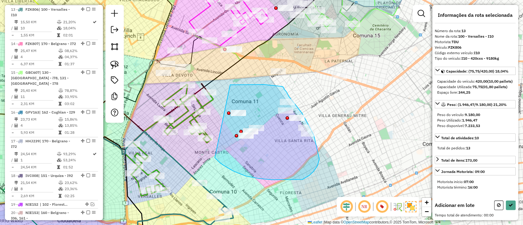
drag, startPoint x: 277, startPoint y: 180, endPoint x: 230, endPoint y: 85, distance: 105.9
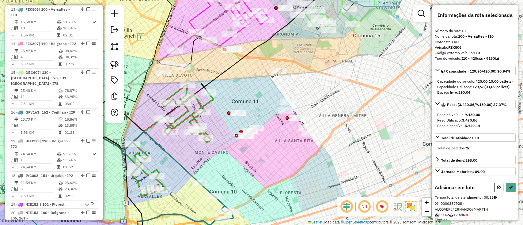
select select "**********"
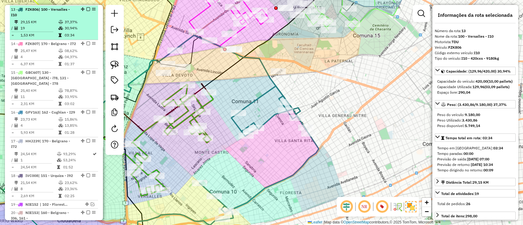
click at [86, 8] on em at bounding box center [88, 9] width 4 height 4
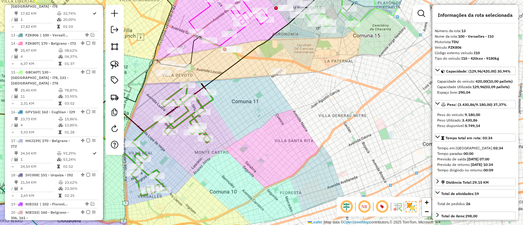
drag, startPoint x: 146, startPoint y: 127, endPoint x: 138, endPoint y: 117, distance: 12.9
click at [147, 127] on icon at bounding box center [172, 140] width 82 height 111
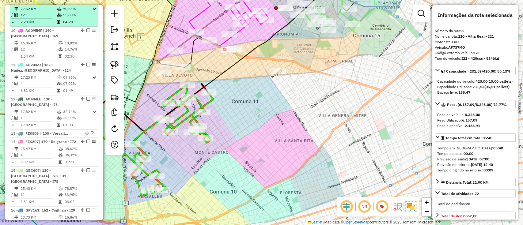
scroll to position [470, 0]
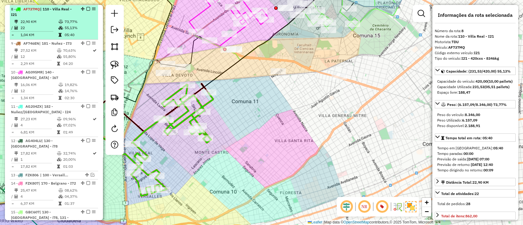
click at [87, 9] on em at bounding box center [88, 9] width 4 height 4
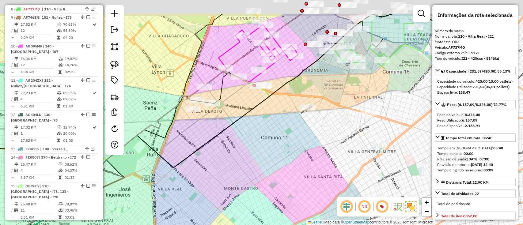
drag, startPoint x: 274, startPoint y: 111, endPoint x: 311, endPoint y: 160, distance: 61.3
click at [311, 160] on div "Janela de atendimento Grade de atendimento Capacidade Transportadoras Veículos …" at bounding box center [261, 112] width 523 height 225
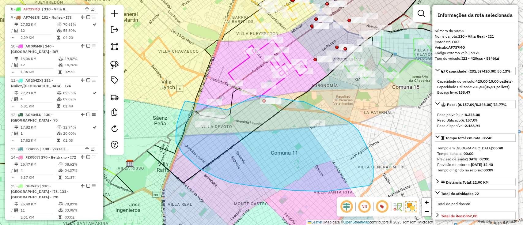
drag, startPoint x: 216, startPoint y: 177, endPoint x: 227, endPoint y: 110, distance: 68.0
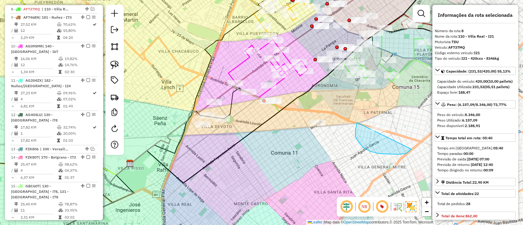
drag, startPoint x: 355, startPoint y: 130, endPoint x: 384, endPoint y: 99, distance: 42.9
click at [245, 61] on icon at bounding box center [260, 71] width 94 height 62
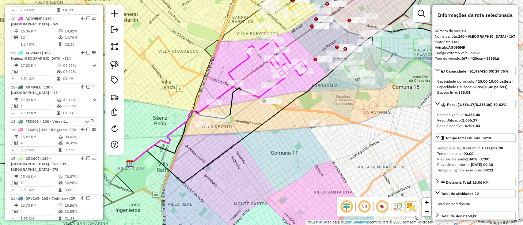
scroll to position [507, 0]
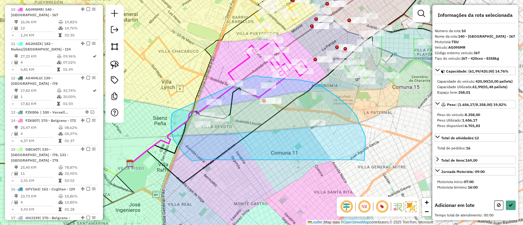
drag, startPoint x: 171, startPoint y: 131, endPoint x: 251, endPoint y: 76, distance: 96.8
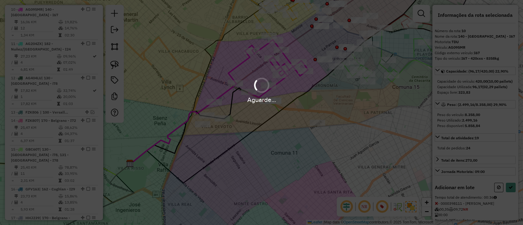
select select "**********"
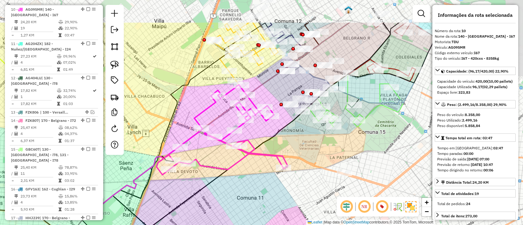
drag, startPoint x: 311, startPoint y: 87, endPoint x: 270, endPoint y: 136, distance: 64.1
click at [270, 136] on icon at bounding box center [265, 130] width 339 height 196
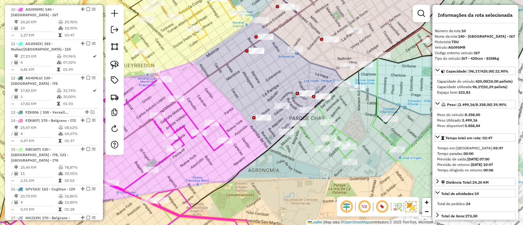
click at [380, 130] on icon at bounding box center [393, 110] width 190 height 105
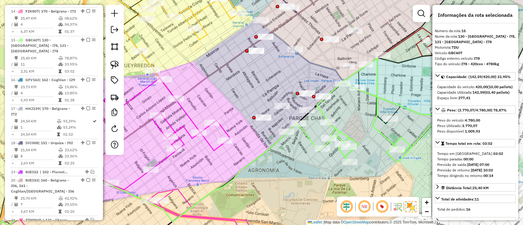
scroll to position [652, 0]
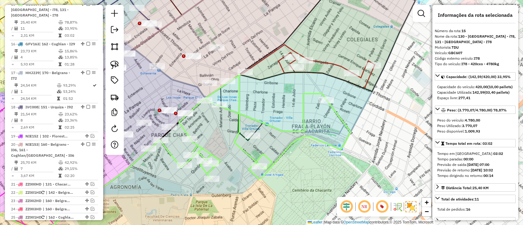
drag, startPoint x: 380, startPoint y: 130, endPoint x: 242, endPoint y: 147, distance: 138.8
click at [242, 147] on icon at bounding box center [255, 127] width 190 height 105
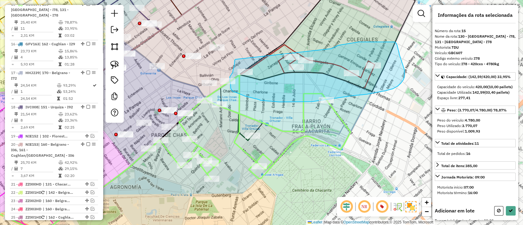
drag, startPoint x: 338, startPoint y: 45, endPoint x: 235, endPoint y: 59, distance: 103.9
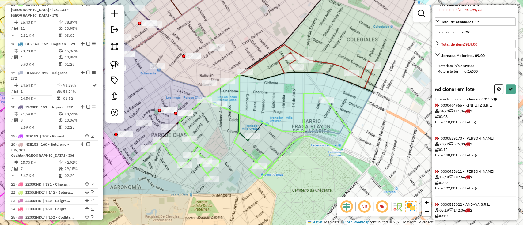
scroll to position [123, 0]
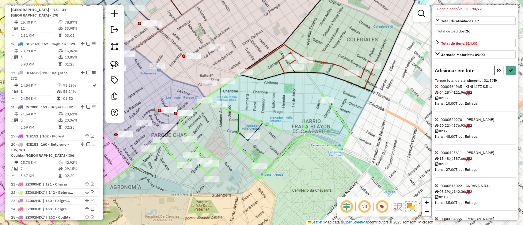
select select "**********"
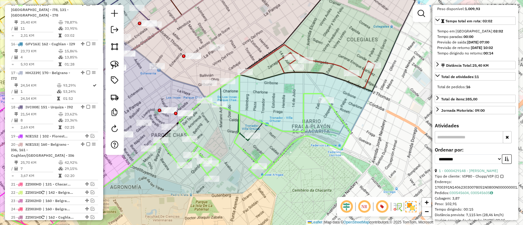
click at [256, 126] on icon at bounding box center [142, 168] width 240 height 160
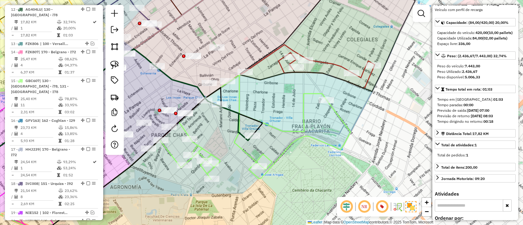
scroll to position [0, 0]
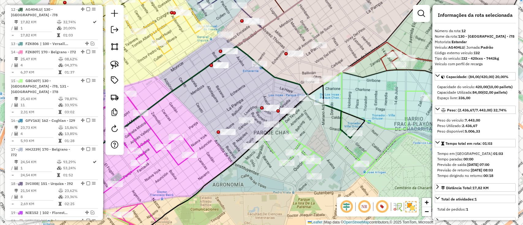
drag, startPoint x: 282, startPoint y: 131, endPoint x: 384, endPoint y: 129, distance: 102.3
click at [384, 129] on icon at bounding box center [357, 124] width 190 height 105
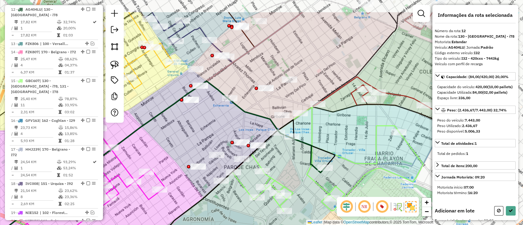
drag, startPoint x: 285, startPoint y: 78, endPoint x: 255, endPoint y: 113, distance: 45.6
click at [255, 113] on icon at bounding box center [125, 181] width 399 height 201
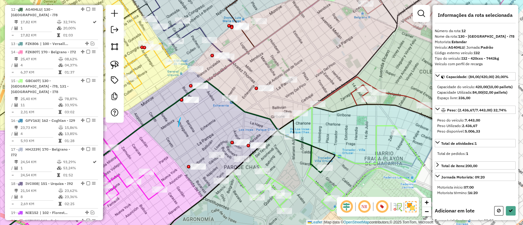
drag, startPoint x: 179, startPoint y: 120, endPoint x: 179, endPoint y: 116, distance: 4.0
drag, startPoint x: 271, startPoint y: 67, endPoint x: 273, endPoint y: 79, distance: 12.0
click at [273, 79] on div "Janela de atendimento Grade de atendimento Capacidade Transportadoras Veículos …" at bounding box center [261, 112] width 523 height 225
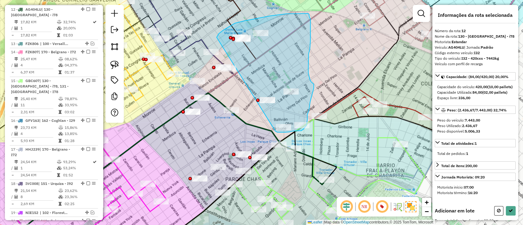
drag, startPoint x: 217, startPoint y: 37, endPoint x: 274, endPoint y: 130, distance: 108.9
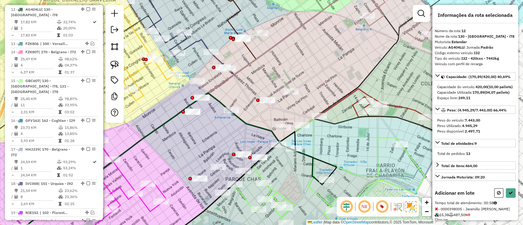
select select "**********"
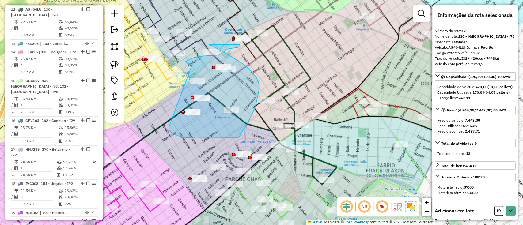
drag, startPoint x: 172, startPoint y: 133, endPoint x: 192, endPoint y: 66, distance: 70.1
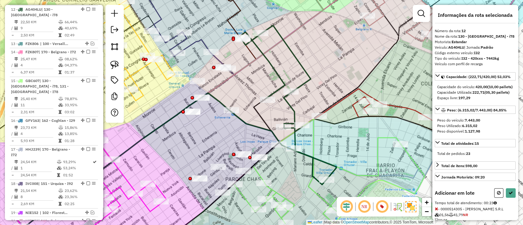
select select "**********"
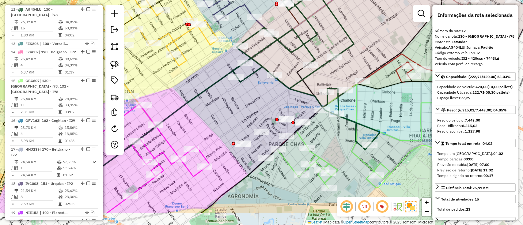
drag, startPoint x: 203, startPoint y: 143, endPoint x: 288, endPoint y: 55, distance: 122.6
click at [289, 55] on div "Janela de atendimento Grade de atendimento Capacidade Transportadoras Veículos …" at bounding box center [261, 112] width 523 height 225
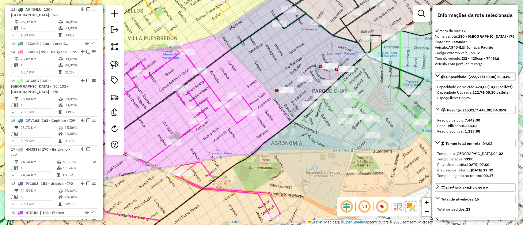
click at [239, 119] on icon at bounding box center [149, 141] width 262 height 180
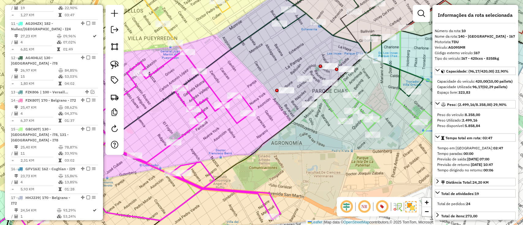
scroll to position [507, 0]
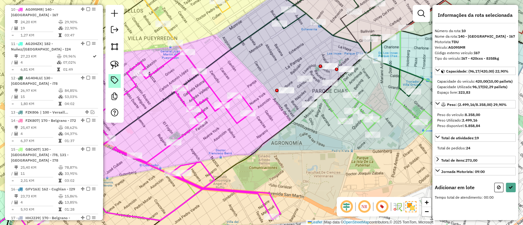
select select "**********"
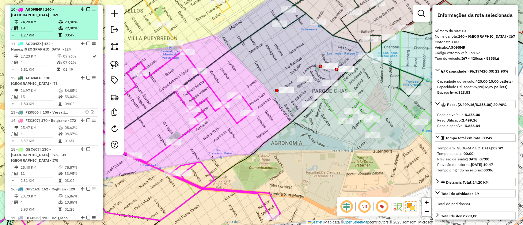
click at [88, 8] on div at bounding box center [86, 9] width 18 height 4
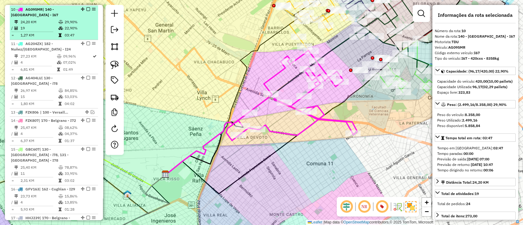
click at [84, 7] on div at bounding box center [86, 9] width 18 height 4
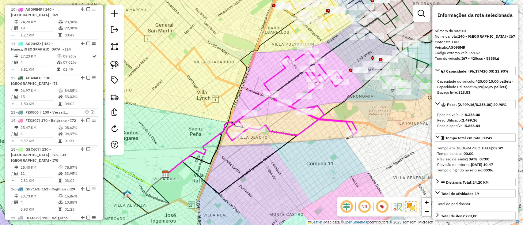
drag, startPoint x: 390, startPoint y: 127, endPoint x: 327, endPoint y: 125, distance: 63.4
click at [327, 125] on div "Janela de atendimento Grade de atendimento Capacidade Transportadoras Veículos …" at bounding box center [261, 112] width 523 height 225
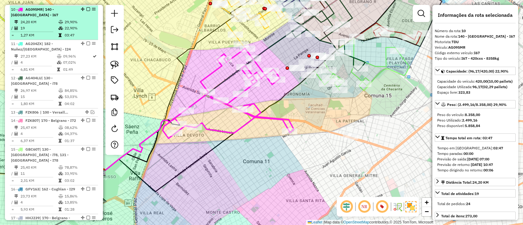
click at [86, 9] on em at bounding box center [88, 9] width 4 height 4
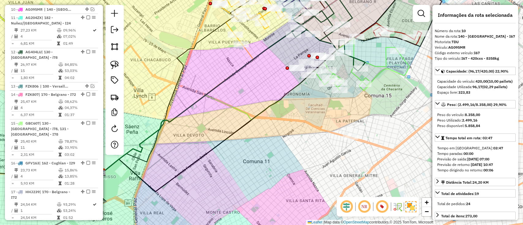
drag, startPoint x: 86, startPoint y: 9, endPoint x: 327, endPoint y: 102, distance: 258.4
click at [327, 103] on div "Janela de atendimento Grade de atendimento Capacidade Transportadoras Veículos …" at bounding box center [261, 112] width 523 height 225
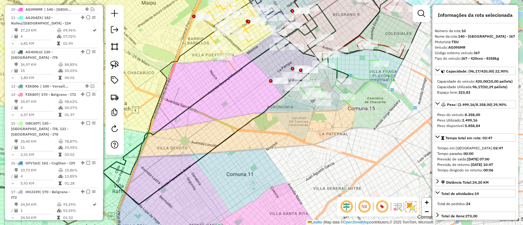
drag, startPoint x: 323, startPoint y: 92, endPoint x: 253, endPoint y: 151, distance: 91.3
click at [253, 151] on div "Janela de atendimento Grade de atendimento Capacidade Transportadoras Veículos …" at bounding box center [261, 112] width 523 height 225
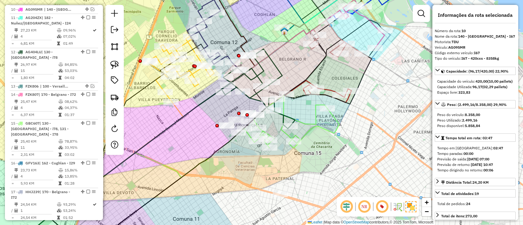
click at [318, 125] on icon at bounding box center [291, 122] width 95 height 52
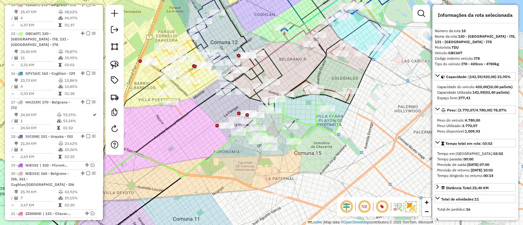
scroll to position [626, 0]
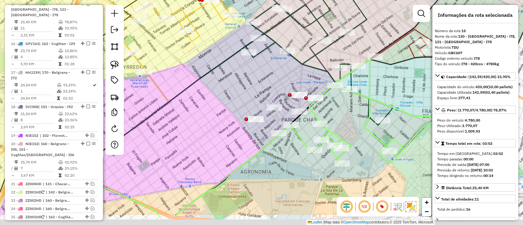
drag, startPoint x: 249, startPoint y: 97, endPoint x: 250, endPoint y: 92, distance: 5.4
click at [250, 92] on div "Janela de atendimento Grade de atendimento Capacidade Transportadoras Veículos …" at bounding box center [261, 112] width 523 height 225
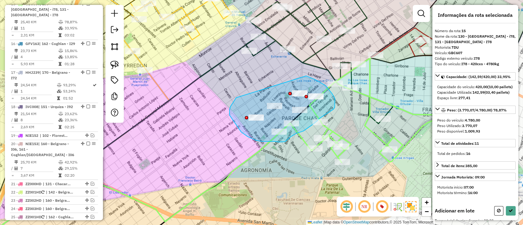
drag, startPoint x: 229, startPoint y: 115, endPoint x: 306, endPoint y: 76, distance: 86.0
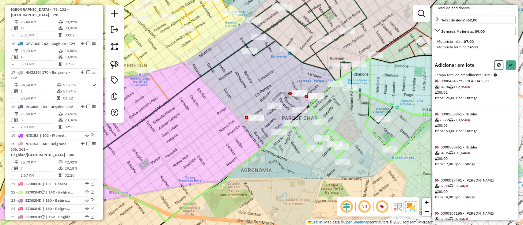
scroll to position [163, 0]
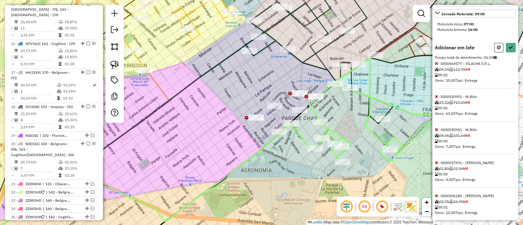
click at [433, 106] on div "Informações da rota selecionada Número da rota: 15 Nome da rota: 130 - Parque C…" at bounding box center [475, 112] width 86 height 215
click at [435, 99] on icon at bounding box center [436, 96] width 3 height 4
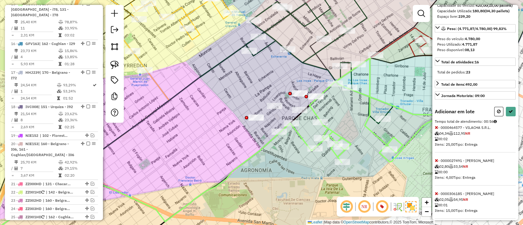
select select "**********"
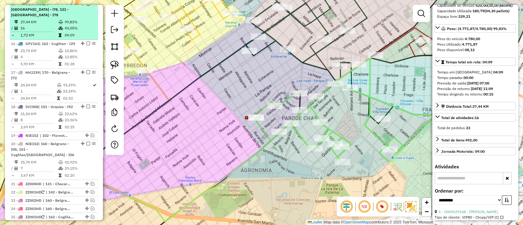
click at [86, 11] on div "15 - GBC607 | 130 - Parque Chas - i78, 131 - [GEOGRAPHIC_DATA] - I78" at bounding box center [54, 9] width 86 height 17
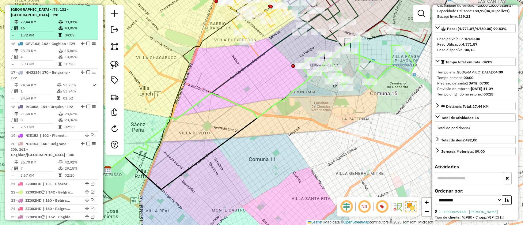
click at [87, 6] on em at bounding box center [88, 4] width 4 height 4
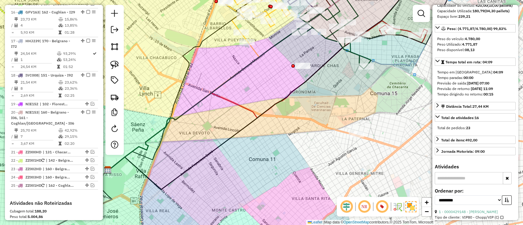
scroll to position [600, 0]
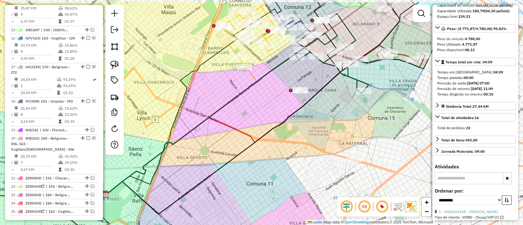
drag, startPoint x: 227, startPoint y: 94, endPoint x: 211, endPoint y: 105, distance: 19.8
click at [213, 106] on div "Janela de atendimento Grade de atendimento Capacidade Transportadoras Veículos …" at bounding box center [261, 112] width 523 height 225
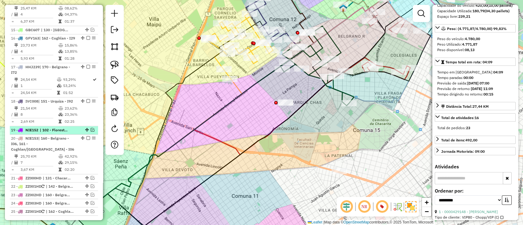
click at [91, 132] on em at bounding box center [93, 130] width 4 height 4
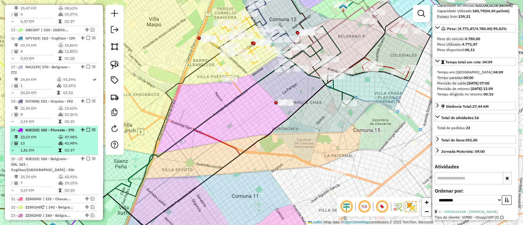
click at [84, 133] on div "19 - NIE152 | 102 - Floresta - I75" at bounding box center [54, 130] width 86 height 6
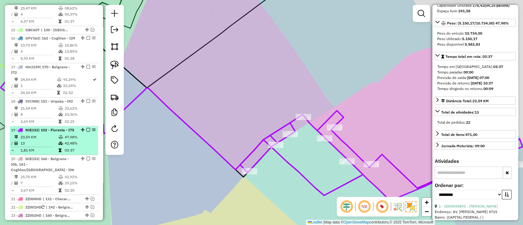
scroll to position [76, 0]
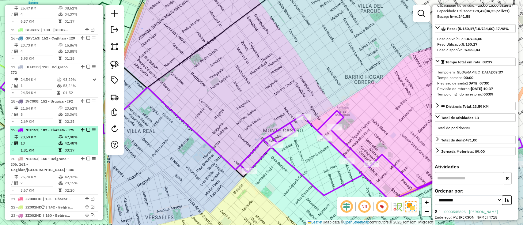
click at [88, 132] on div at bounding box center [86, 130] width 18 height 4
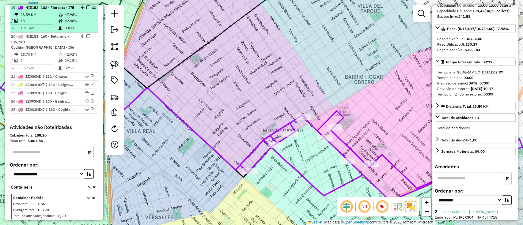
scroll to position [682, 0]
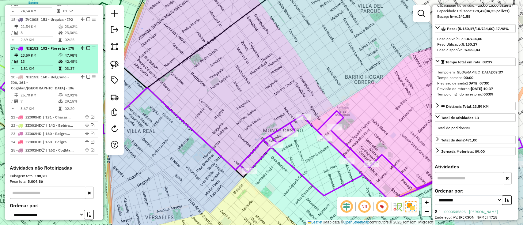
drag, startPoint x: 74, startPoint y: 52, endPoint x: 74, endPoint y: 55, distance: 3.1
drag, startPoint x: 74, startPoint y: 55, endPoint x: 39, endPoint y: 58, distance: 35.7
click at [86, 50] on em at bounding box center [88, 48] width 4 height 4
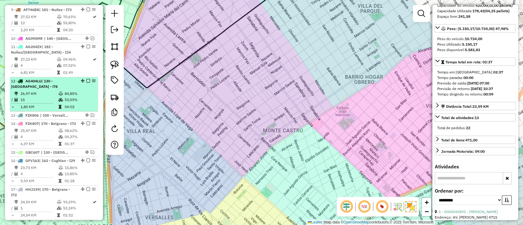
scroll to position [437, 0]
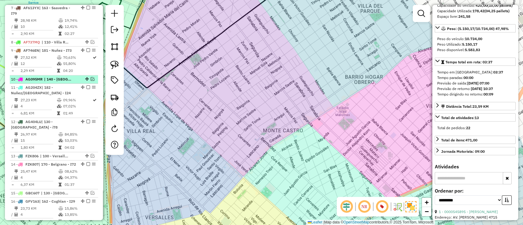
click at [91, 77] on em at bounding box center [93, 79] width 4 height 4
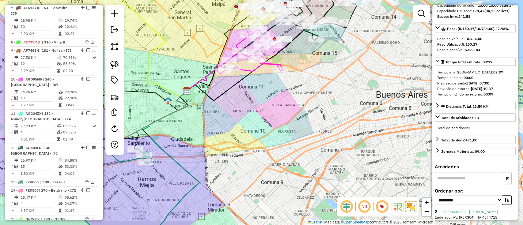
drag, startPoint x: 225, startPoint y: 130, endPoint x: 229, endPoint y: 125, distance: 6.1
click at [225, 130] on div "Janela de atendimento Grade de atendimento Capacidade Transportadoras Veículos …" at bounding box center [261, 112] width 523 height 225
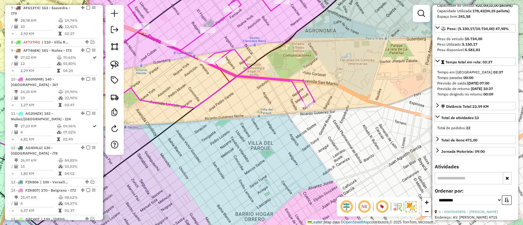
click at [268, 77] on icon at bounding box center [183, 48] width 262 height 141
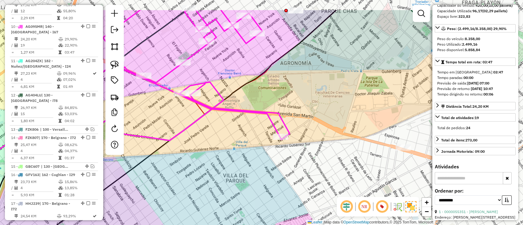
scroll to position [507, 0]
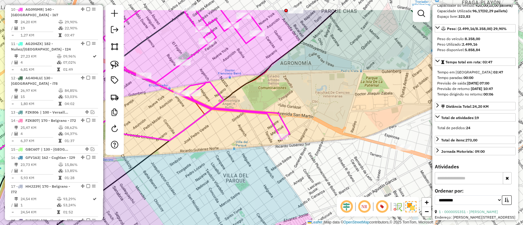
drag, startPoint x: 309, startPoint y: 58, endPoint x: 243, endPoint y: 131, distance: 97.8
click at [243, 131] on div "Janela de atendimento Grade de atendimento Capacidade Transportadoras Veículos …" at bounding box center [261, 112] width 523 height 225
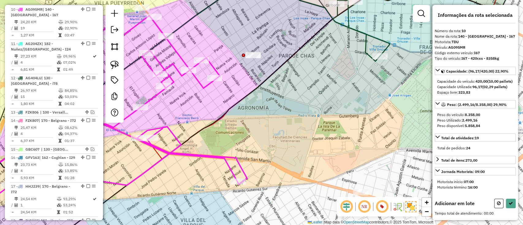
scroll to position [0, 0]
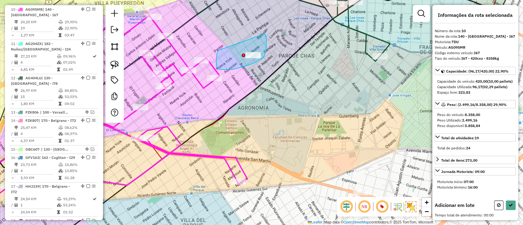
drag, startPoint x: 219, startPoint y: 70, endPoint x: 265, endPoint y: 34, distance: 57.8
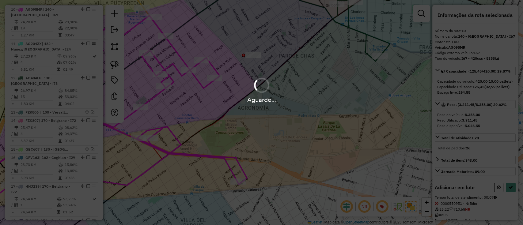
select select "**********"
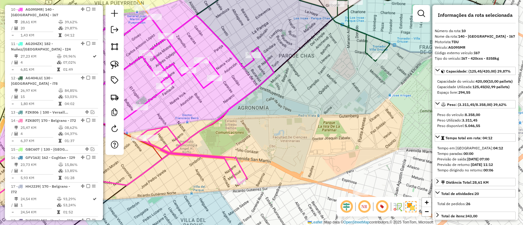
click at [87, 9] on em at bounding box center [88, 9] width 4 height 4
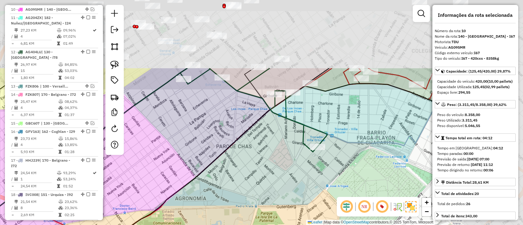
drag, startPoint x: 236, startPoint y: 116, endPoint x: 207, endPoint y: 157, distance: 50.3
click at [207, 157] on div "Janela de atendimento Grade de atendimento Capacidade Transportadoras Veículos …" at bounding box center [261, 112] width 523 height 225
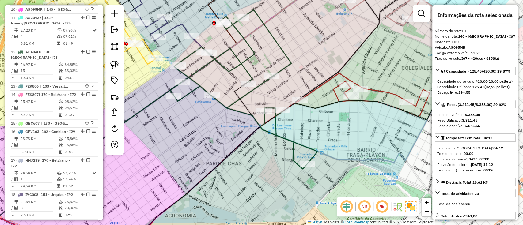
click at [287, 136] on icon at bounding box center [243, 89] width 147 height 159
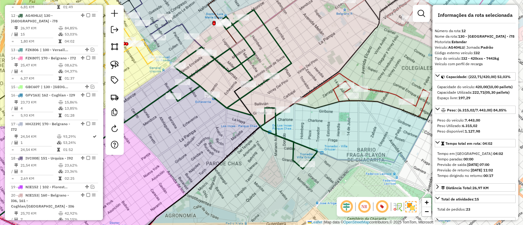
scroll to position [549, 0]
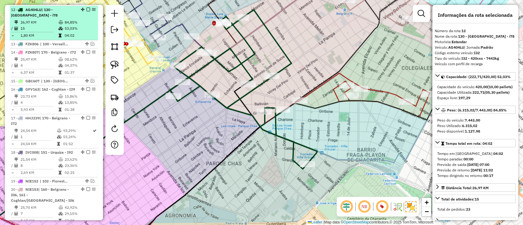
click at [84, 9] on div at bounding box center [86, 10] width 18 height 4
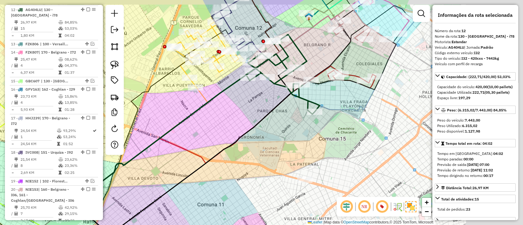
drag, startPoint x: 305, startPoint y: 72, endPoint x: 175, endPoint y: 125, distance: 140.6
click at [175, 125] on div "Janela de atendimento Grade de atendimento Capacidade Transportadoras Veículos …" at bounding box center [261, 112] width 523 height 225
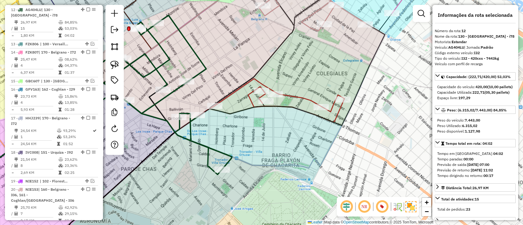
click at [298, 97] on icon at bounding box center [279, 100] width 130 height 43
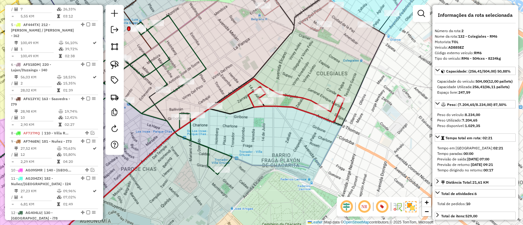
scroll to position [259, 0]
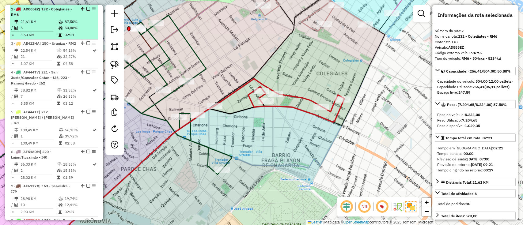
click at [88, 9] on em at bounding box center [88, 9] width 4 height 4
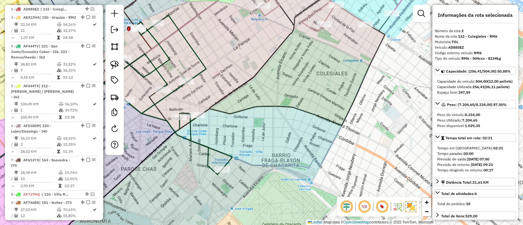
drag, startPoint x: 208, startPoint y: 153, endPoint x: 203, endPoint y: 149, distance: 5.9
click at [208, 152] on icon at bounding box center [158, 94] width 147 height 159
click at [189, 138] on icon at bounding box center [158, 94] width 147 height 159
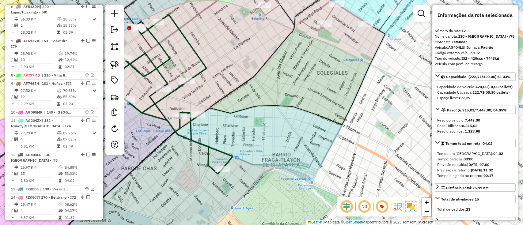
scroll to position [523, 0]
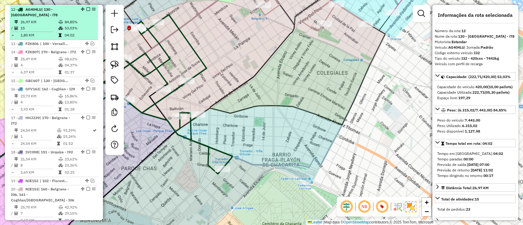
click at [88, 7] on em at bounding box center [88, 9] width 4 height 4
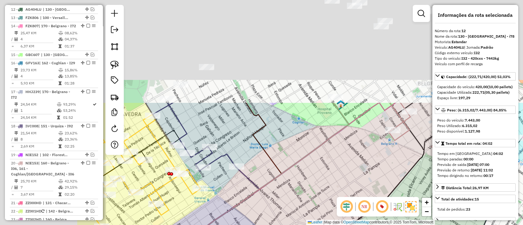
drag, startPoint x: 383, startPoint y: 195, endPoint x: 401, endPoint y: 207, distance: 21.9
click at [407, 216] on hb-router-mapa "Informações da Sessão 1284380 - [DATE] Criação: [DATE] 13:58 Depósito: SAZ AR S…" at bounding box center [261, 112] width 523 height 225
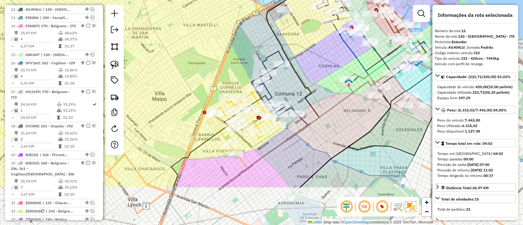
drag, startPoint x: 324, startPoint y: 143, endPoint x: 324, endPoint y: 107, distance: 36.1
click at [324, 107] on div "Janela de atendimento Grade de atendimento Capacidade Transportadoras Veículos …" at bounding box center [261, 112] width 523 height 225
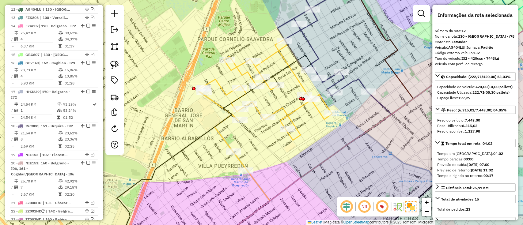
click at [282, 121] on icon at bounding box center [264, 105] width 135 height 130
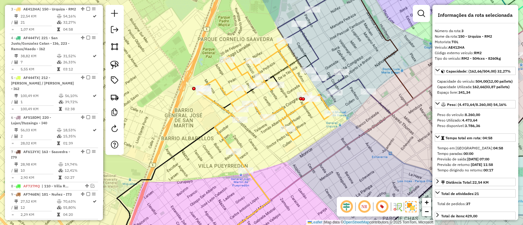
click at [345, 85] on icon at bounding box center [322, 37] width 90 height 118
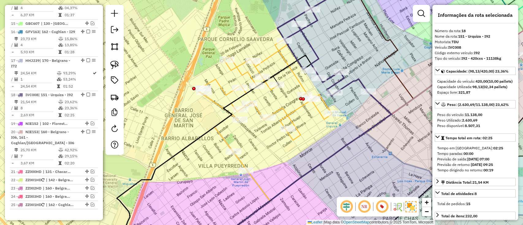
scroll to position [651, 0]
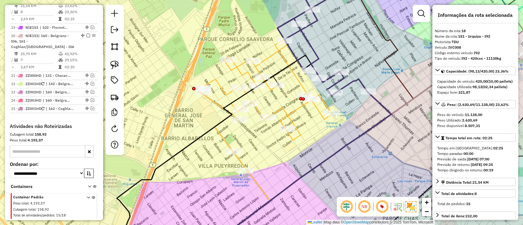
click at [297, 134] on icon at bounding box center [264, 105] width 135 height 130
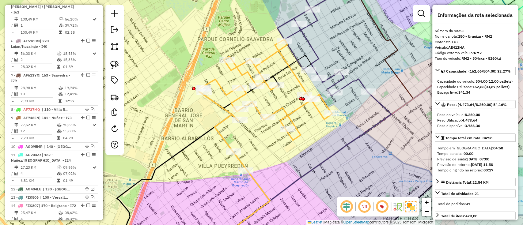
scroll to position [267, 0]
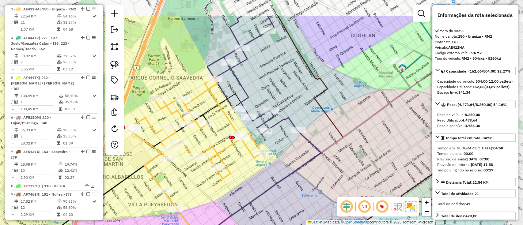
drag, startPoint x: 312, startPoint y: 140, endPoint x: 242, endPoint y: 179, distance: 81.0
click at [242, 179] on div "Janela de atendimento Grade de atendimento Capacidade Transportadoras Veículos …" at bounding box center [261, 112] width 523 height 225
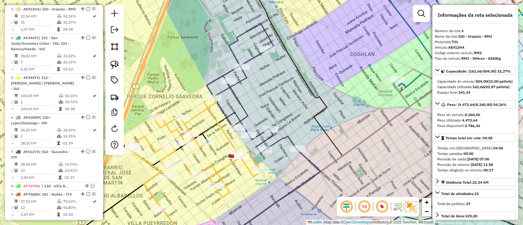
drag, startPoint x: 257, startPoint y: 94, endPoint x: 257, endPoint y: 110, distance: 15.9
click at [257, 110] on div "Janela de atendimento Grade de atendimento Capacidade Transportadoras Veículos …" at bounding box center [261, 112] width 523 height 225
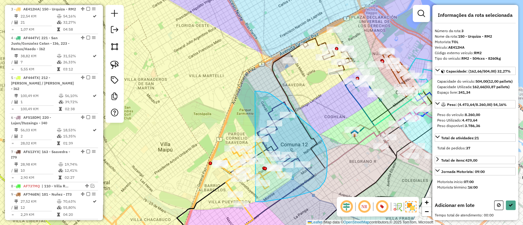
drag, startPoint x: 319, startPoint y: 188, endPoint x: 255, endPoint y: 91, distance: 116.2
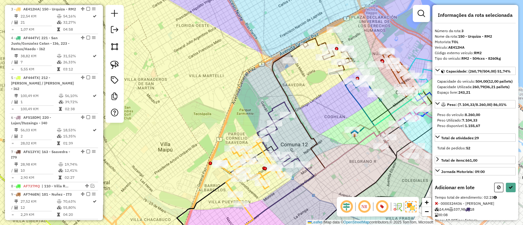
select select "**********"
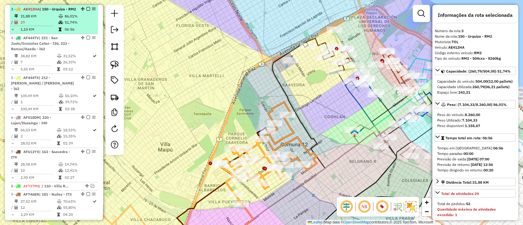
click at [86, 9] on em at bounding box center [88, 9] width 4 height 4
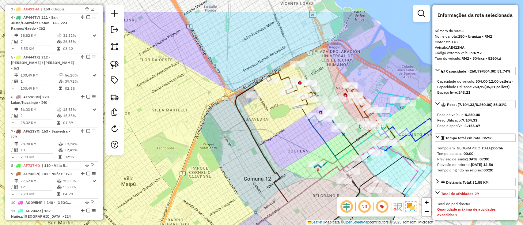
drag, startPoint x: 302, startPoint y: 100, endPoint x: 269, endPoint y: 124, distance: 41.3
click at [269, 124] on div "Janela de atendimento Grade de atendimento Capacidade Transportadoras Veículos …" at bounding box center [261, 112] width 523 height 225
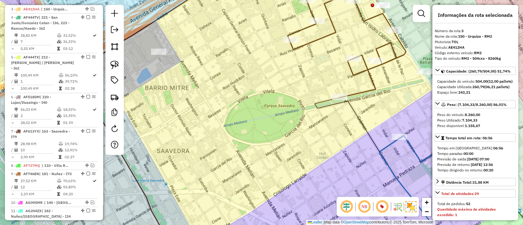
click at [323, 105] on icon at bounding box center [382, 173] width 134 height 150
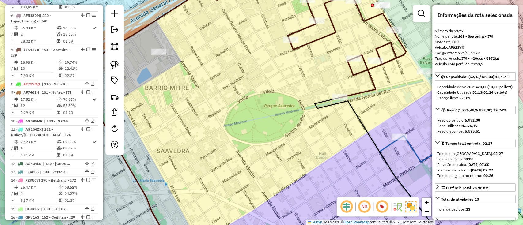
scroll to position [384, 0]
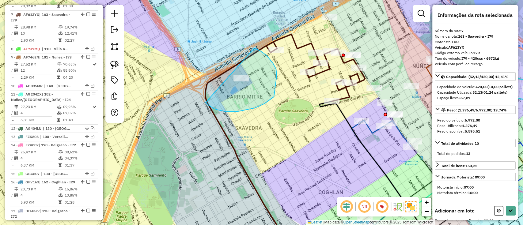
drag, startPoint x: 238, startPoint y: 111, endPoint x: 254, endPoint y: 48, distance: 65.4
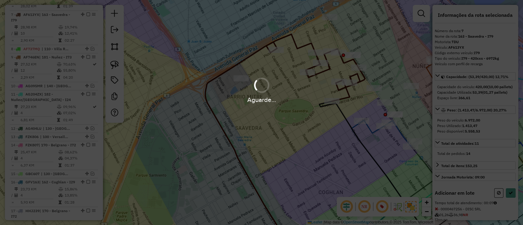
select select "**********"
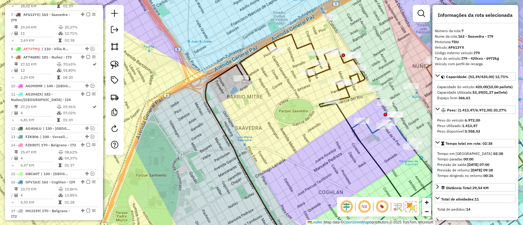
click at [343, 99] on icon at bounding box center [302, 67] width 125 height 67
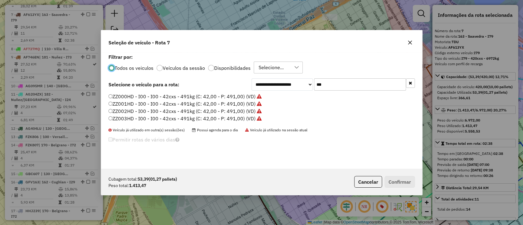
scroll to position [3, 2]
drag, startPoint x: 330, startPoint y: 85, endPoint x: 304, endPoint y: 86, distance: 25.7
click at [306, 85] on div "**********" at bounding box center [332, 84] width 163 height 12
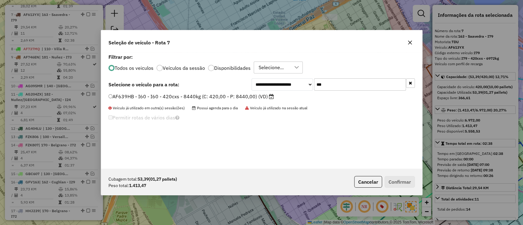
type input "***"
drag, startPoint x: 257, startPoint y: 96, endPoint x: 271, endPoint y: 104, distance: 15.9
click at [257, 96] on label "AF639HB - I60 - I60 - 420cxs - 8440kg (C: 420,00 - P: 8440,00) (VD)" at bounding box center [190, 96] width 165 height 7
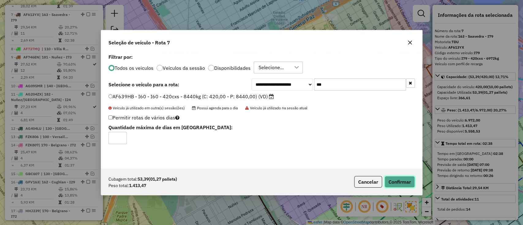
click at [411, 181] on button "Confirmar" at bounding box center [399, 182] width 30 height 12
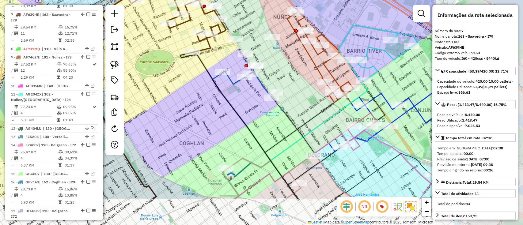
drag, startPoint x: 312, startPoint y: 136, endPoint x: 189, endPoint y: 96, distance: 129.7
click at [189, 96] on div "Janela de atendimento Grade de atendimento Capacidade Transportadoras Veículos …" at bounding box center [261, 112] width 523 height 225
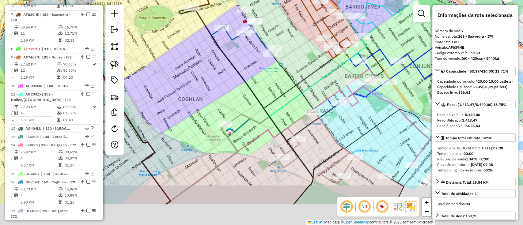
drag, startPoint x: 239, startPoint y: 144, endPoint x: 241, endPoint y: 83, distance: 61.0
click at [239, 82] on div "Janela de atendimento Grade de atendimento Capacidade Transportadoras Veículos …" at bounding box center [261, 112] width 523 height 225
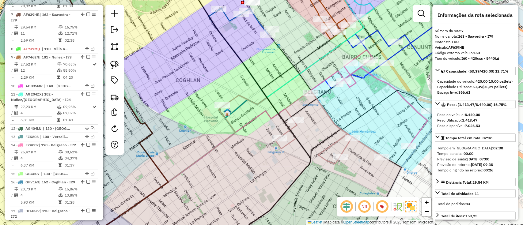
click at [343, 147] on icon at bounding box center [302, 127] width 159 height 73
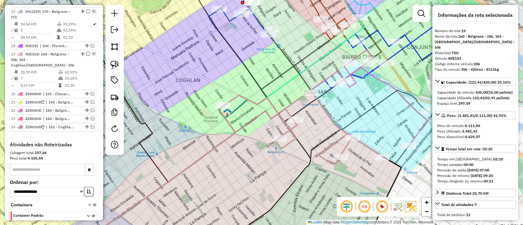
scroll to position [633, 0]
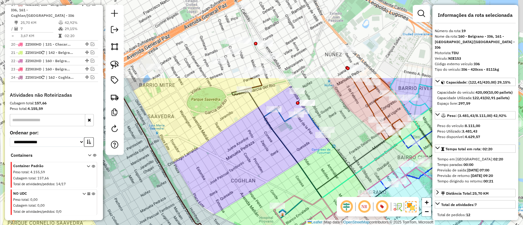
drag, startPoint x: 291, startPoint y: 91, endPoint x: 326, endPoint y: 164, distance: 80.1
click at [348, 196] on div "Janela de atendimento Grade de atendimento Capacidade Transportadoras Veículos …" at bounding box center [261, 112] width 523 height 225
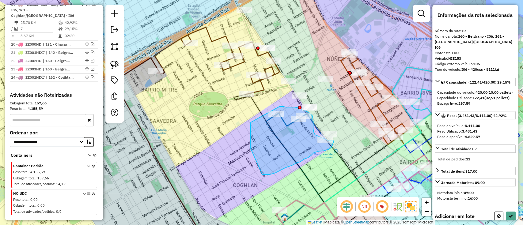
drag, startPoint x: 250, startPoint y: 148, endPoint x: 279, endPoint y: 107, distance: 50.6
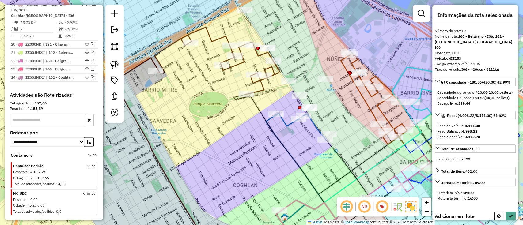
scroll to position [148, 0]
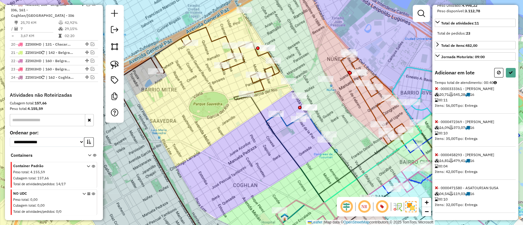
select select "**********"
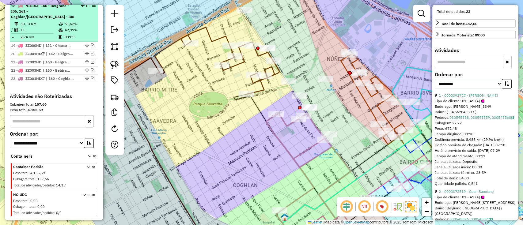
scroll to position [623, 0]
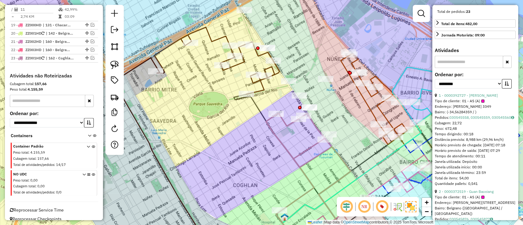
click at [280, 138] on icon at bounding box center [342, 180] width 152 height 134
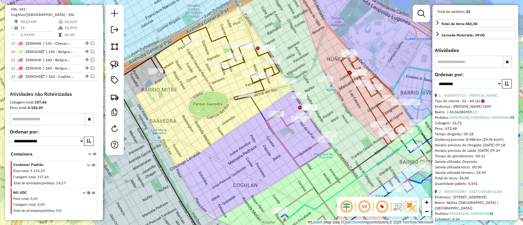
scroll to position [598, 0]
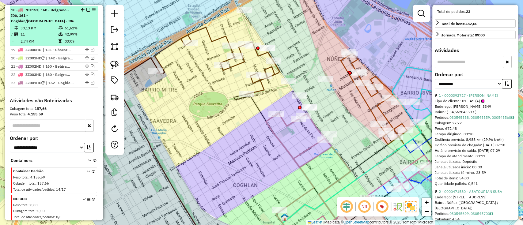
click at [83, 7] on div "18 - NIE153 | 160 - Belgrano - I06, 161 - [GEOGRAPHIC_DATA]/[GEOGRAPHIC_DATA] -…" at bounding box center [54, 15] width 86 height 17
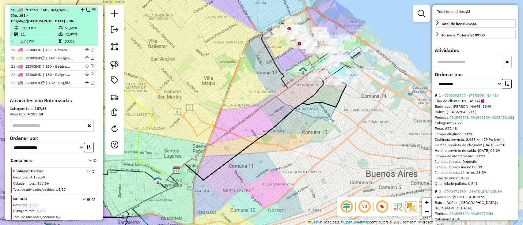
click at [86, 8] on em at bounding box center [88, 10] width 4 height 4
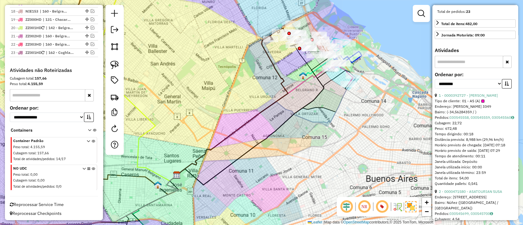
drag, startPoint x: 251, startPoint y: 55, endPoint x: 231, endPoint y: 115, distance: 63.5
click at [231, 115] on div "Janela de atendimento Grade de atendimento Capacidade Transportadoras Veículos …" at bounding box center [261, 112] width 523 height 225
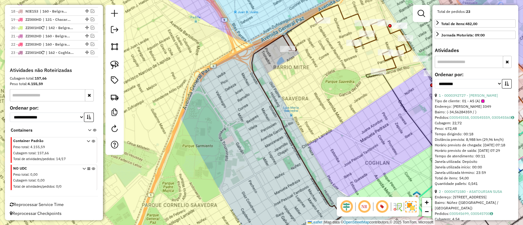
click at [370, 77] on icon at bounding box center [433, 160] width 134 height 176
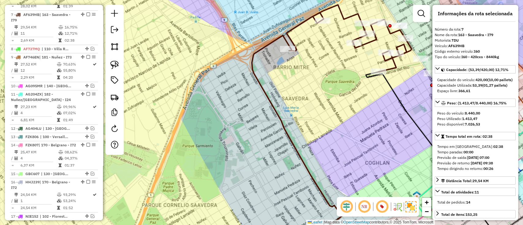
scroll to position [0, 0]
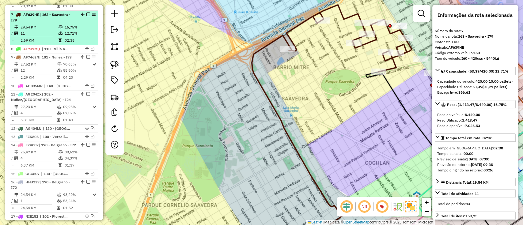
click at [87, 13] on em at bounding box center [88, 15] width 4 height 4
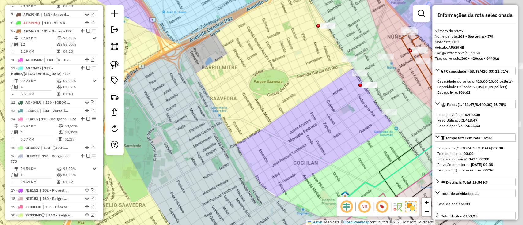
drag, startPoint x: 333, startPoint y: 107, endPoint x: 136, endPoint y: 107, distance: 196.9
click at [136, 107] on div "Janela de atendimento Grade de atendimento Capacidade Transportadoras Veículos …" at bounding box center [261, 112] width 523 height 225
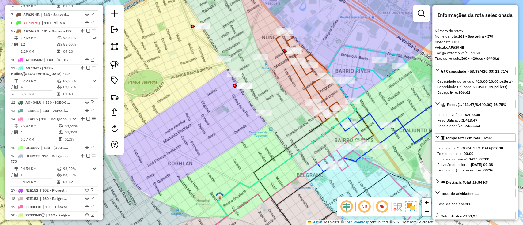
drag, startPoint x: 285, startPoint y: 148, endPoint x: 219, endPoint y: 100, distance: 80.7
click at [254, 113] on icon at bounding box center [290, 180] width 73 height 135
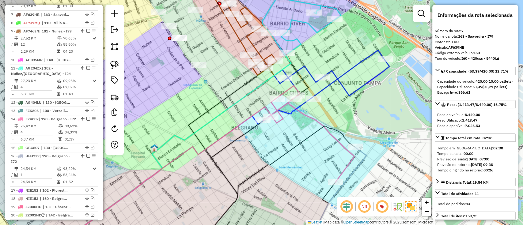
click at [343, 168] on icon at bounding box center [308, 134] width 91 height 96
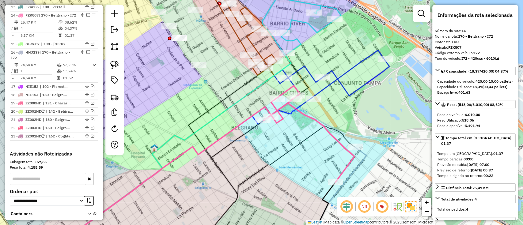
click at [355, 164] on icon at bounding box center [336, 197] width 59 height 100
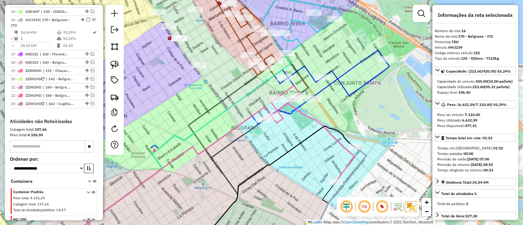
scroll to position [530, 0]
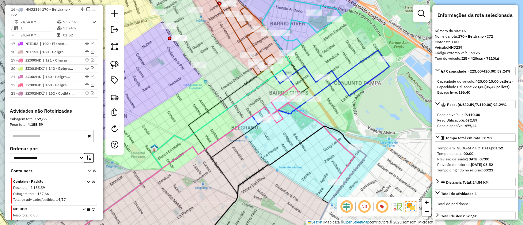
click at [349, 158] on icon at bounding box center [308, 134] width 91 height 96
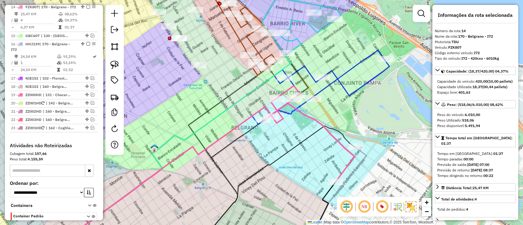
scroll to position [488, 0]
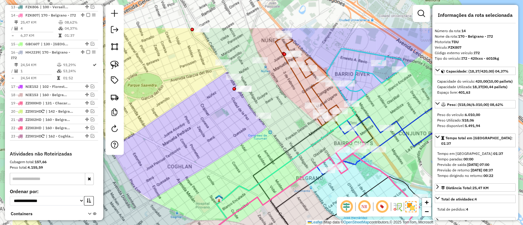
drag, startPoint x: 255, startPoint y: 150, endPoint x: 320, endPoint y: 202, distance: 83.4
click at [320, 202] on div "Janela de atendimento Grade de atendimento Capacidade Transportadoras Veículos …" at bounding box center [261, 112] width 523 height 225
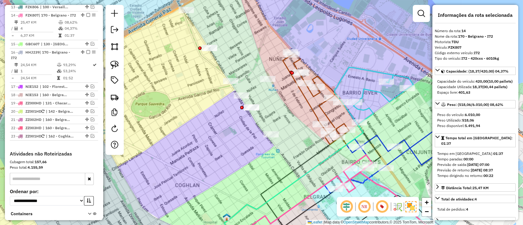
drag, startPoint x: 274, startPoint y: 151, endPoint x: 273, endPoint y: 140, distance: 10.7
click at [273, 140] on div "Janela de atendimento Grade de atendimento Capacidade Transportadoras Veículos …" at bounding box center [261, 112] width 523 height 225
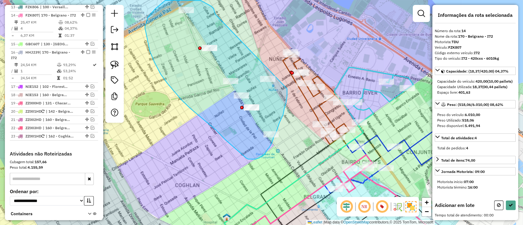
drag, startPoint x: 215, startPoint y: 14, endPoint x: 287, endPoint y: 89, distance: 103.3
click at [287, 89] on div "Janela de atendimento Grade de atendimento Capacidade Transportadoras Veículos …" at bounding box center [261, 112] width 523 height 225
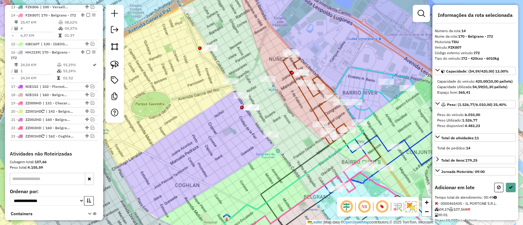
select select "**********"
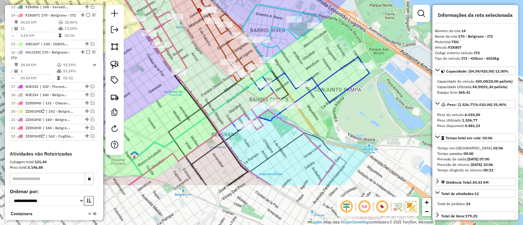
drag, startPoint x: 284, startPoint y: 171, endPoint x: 191, endPoint y: 109, distance: 111.6
click at [191, 109] on div "Janela de atendimento Grade de atendimento Capacidade Transportadoras Veículos …" at bounding box center [261, 112] width 523 height 225
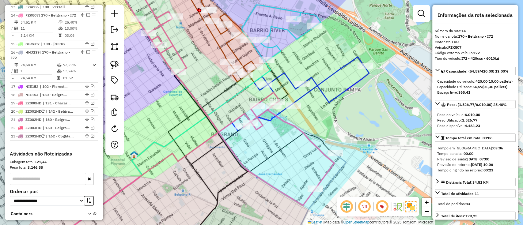
click at [339, 169] on icon at bounding box center [318, 201] width 56 height 94
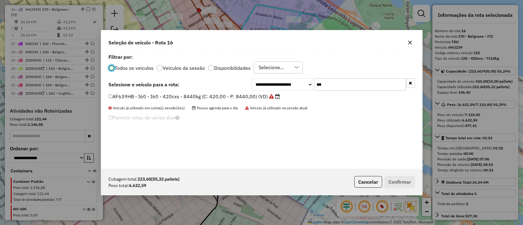
scroll to position [3, 2]
drag, startPoint x: 321, startPoint y: 85, endPoint x: 335, endPoint y: 89, distance: 15.1
click at [330, 85] on input "***" at bounding box center [360, 84] width 92 height 12
type input "***"
click at [211, 96] on label "IVC008 - I92 - I92 - 420cxs - 11138kg (C: 420,00 - P: 11138,00) (VD)" at bounding box center [191, 96] width 167 height 7
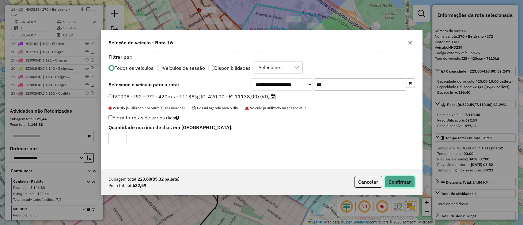
click at [402, 178] on button "Confirmar" at bounding box center [399, 182] width 30 height 12
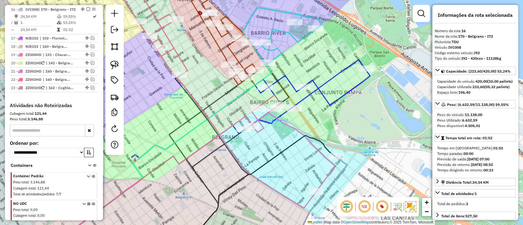
drag, startPoint x: 322, startPoint y: 164, endPoint x: 324, endPoint y: 167, distance: 3.3
click at [324, 167] on div "Janela de atendimento Grade de atendimento Capacidade Transportadoras Veículos …" at bounding box center [261, 112] width 523 height 225
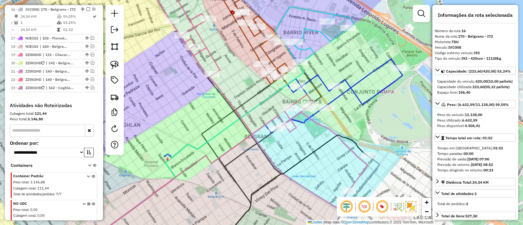
drag, startPoint x: 324, startPoint y: 167, endPoint x: 356, endPoint y: 166, distance: 31.6
click at [356, 166] on div "Janela de atendimento Grade de atendimento Capacidade Transportadoras Veículos …" at bounding box center [261, 112] width 523 height 225
click at [315, 156] on icon at bounding box center [293, 191] width 152 height 113
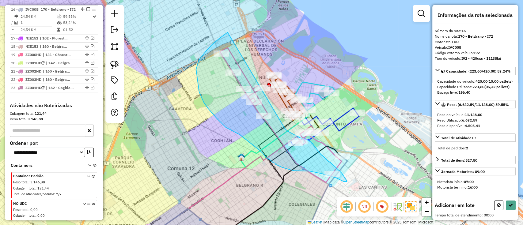
drag, startPoint x: 228, startPoint y: 32, endPoint x: 284, endPoint y: 128, distance: 111.4
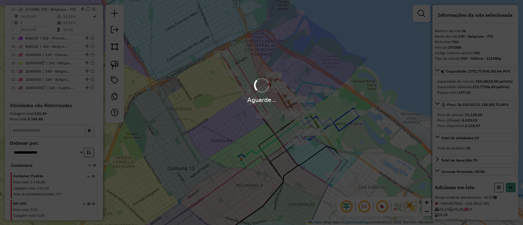
select select "**********"
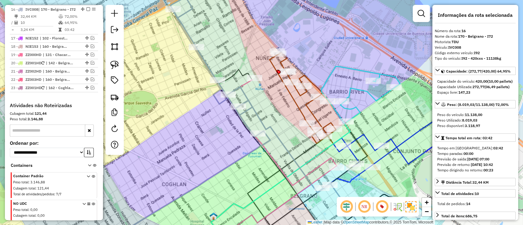
drag, startPoint x: 284, startPoint y: 132, endPoint x: 287, endPoint y: 166, distance: 34.7
click at [288, 170] on div "Janela de atendimento Grade de atendimento Capacidade Transportadoras Veículos …" at bounding box center [261, 112] width 523 height 225
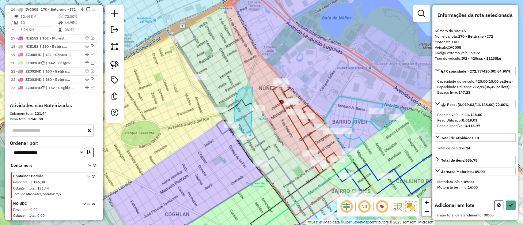
drag, startPoint x: 235, startPoint y: 100, endPoint x: 271, endPoint y: 114, distance: 38.2
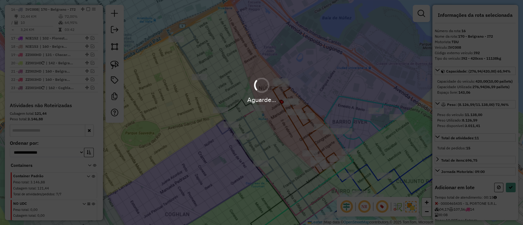
select select "**********"
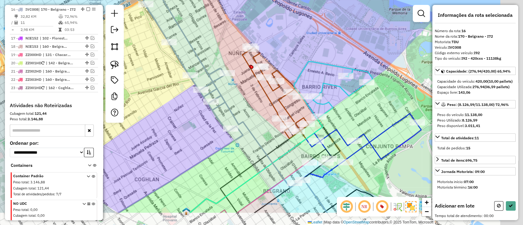
drag, startPoint x: 288, startPoint y: 172, endPoint x: 239, endPoint y: 111, distance: 78.4
click at [239, 111] on icon at bounding box center [269, 102] width 253 height 221
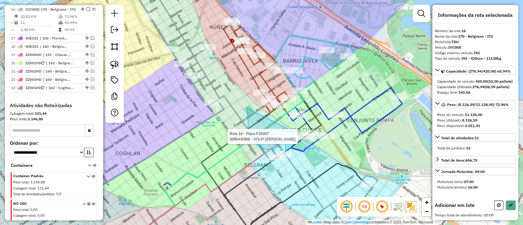
drag, startPoint x: 247, startPoint y: 108, endPoint x: 296, endPoint y: 130, distance: 54.5
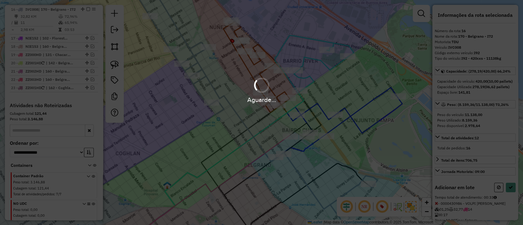
select select "**********"
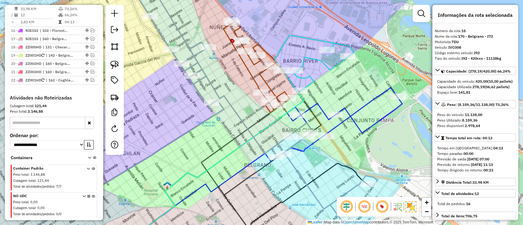
scroll to position [530, 0]
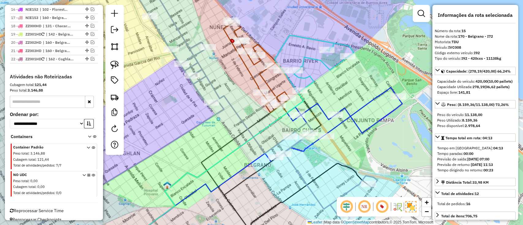
click at [86, 8] on em at bounding box center [87, 9] width 4 height 4
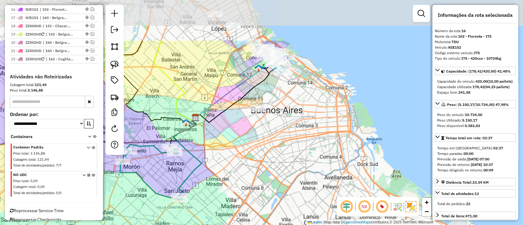
drag, startPoint x: 210, startPoint y: 64, endPoint x: 221, endPoint y: 124, distance: 61.0
click at [221, 124] on div "Janela de atendimento Grade de atendimento Capacidade Transportadoras Veículos …" at bounding box center [261, 112] width 523 height 225
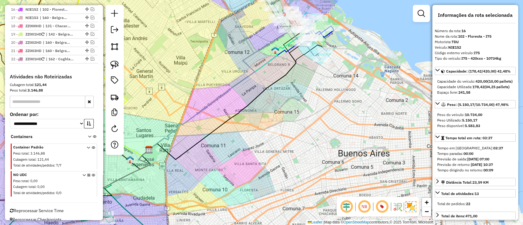
drag, startPoint x: 270, startPoint y: 52, endPoint x: 199, endPoint y: 156, distance: 125.9
click at [199, 150] on icon at bounding box center [233, 81] width 168 height 137
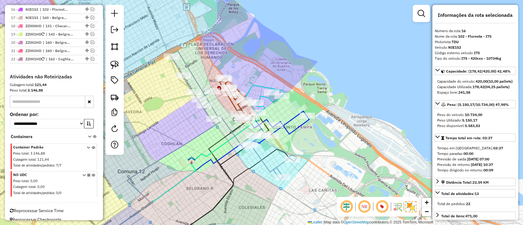
click at [262, 158] on icon at bounding box center [233, 115] width 126 height 129
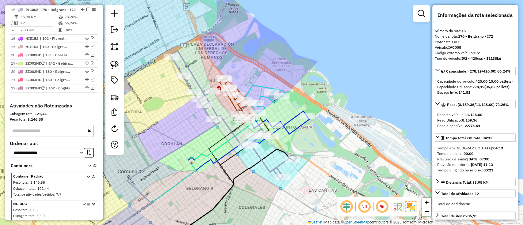
scroll to position [496, 0]
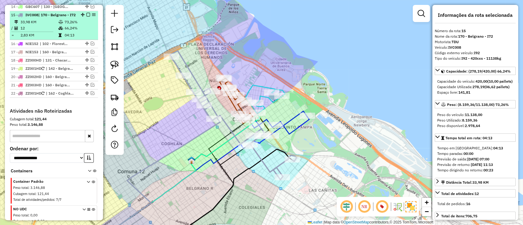
click at [85, 12] on div "15 - IVC008 | 170 - Belgrano - I72" at bounding box center [54, 15] width 86 height 6
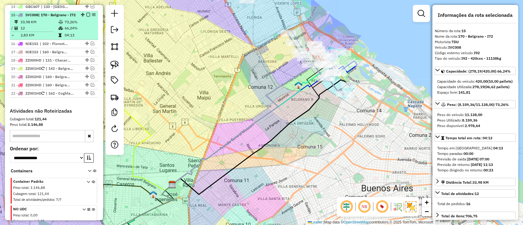
click at [88, 13] on em at bounding box center [88, 15] width 4 height 4
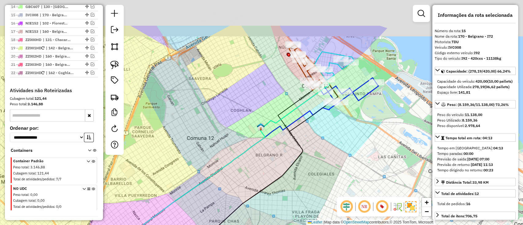
drag, startPoint x: 336, startPoint y: 71, endPoint x: 326, endPoint y: 148, distance: 77.8
click at [326, 149] on div "Janela de atendimento Grade de atendimento Capacidade Transportadoras Veículos …" at bounding box center [261, 112] width 523 height 225
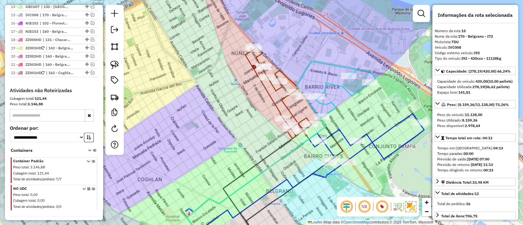
click at [272, 103] on icon at bounding box center [278, 93] width 66 height 91
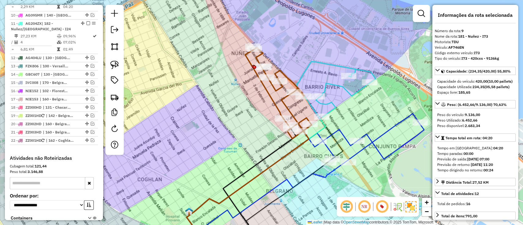
scroll to position [400, 0]
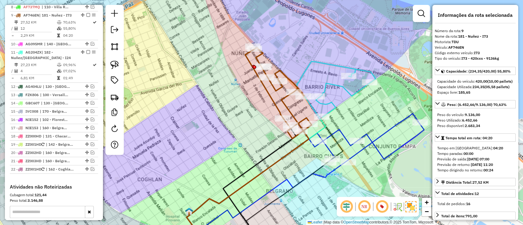
click at [343, 98] on div "Janela de atendimento Grade de atendimento Capacidade Transportadoras Veículos …" at bounding box center [261, 112] width 523 height 225
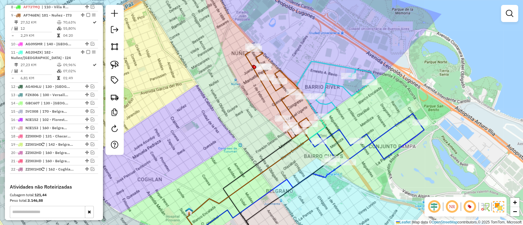
click at [345, 99] on div "Janela de atendimento Grade de atendimento Capacidade Transportadoras Veículos …" at bounding box center [261, 112] width 523 height 225
click at [349, 102] on div "Janela de atendimento Grade de atendimento Capacidade Transportadoras Veículos …" at bounding box center [261, 112] width 523 height 225
click at [354, 95] on icon at bounding box center [346, 93] width 60 height 48
select select "**********"
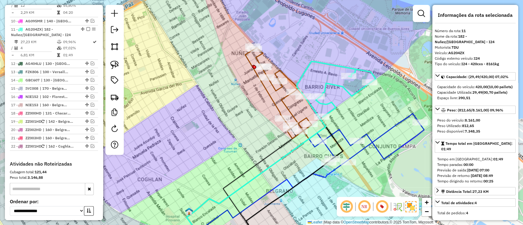
scroll to position [437, 0]
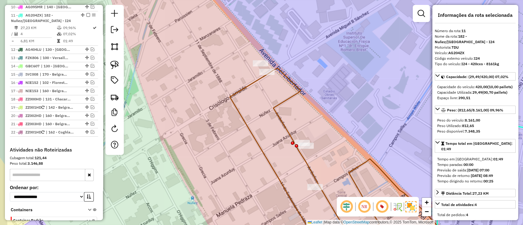
drag, startPoint x: 233, startPoint y: 57, endPoint x: 238, endPoint y: 74, distance: 18.2
click at [238, 74] on div "Janela de atendimento Grade de atendimento Capacidade Transportadoras Veículos …" at bounding box center [261, 112] width 523 height 225
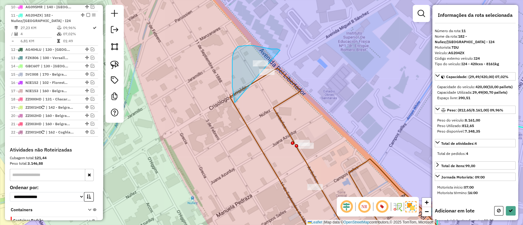
drag, startPoint x: 235, startPoint y: 102, endPoint x: 280, endPoint y: 50, distance: 69.0
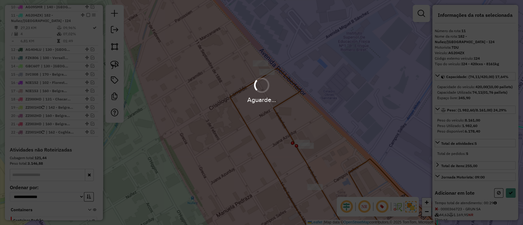
select select "**********"
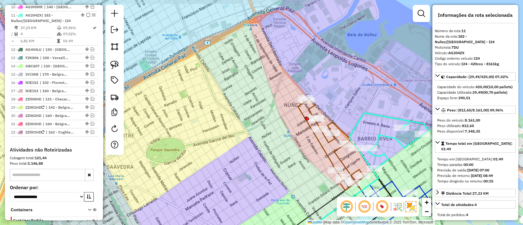
click at [384, 139] on icon at bounding box center [398, 145] width 60 height 48
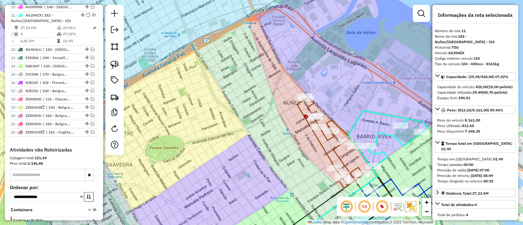
click at [383, 134] on icon at bounding box center [398, 143] width 60 height 48
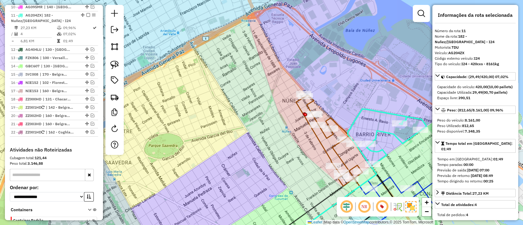
click at [382, 133] on icon at bounding box center [397, 141] width 60 height 48
click at [376, 129] on icon at bounding box center [397, 141] width 60 height 48
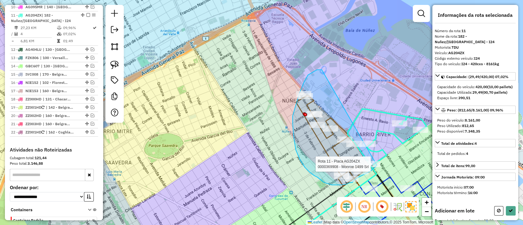
click at [377, 165] on div "Rota 9 - Placa AF746EN 0000546692 - GASTRONOMIA EMPRENDIMIENTOS Rota 11 - Placa…" at bounding box center [261, 112] width 523 height 225
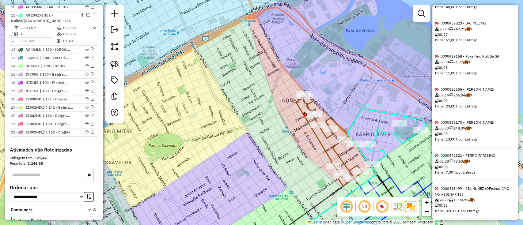
scroll to position [286, 0]
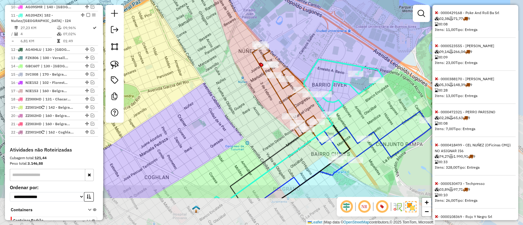
drag, startPoint x: 398, startPoint y: 147, endPoint x: 366, endPoint y: 115, distance: 45.0
click at [366, 115] on div "Janela de atendimento Grade de atendimento Capacidade Transportadoras Veículos …" at bounding box center [261, 112] width 523 height 225
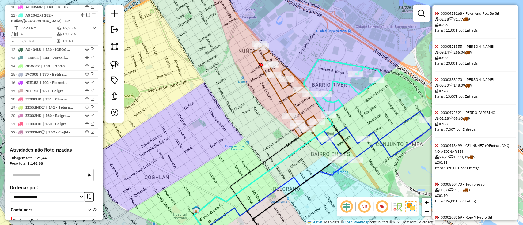
select select "**********"
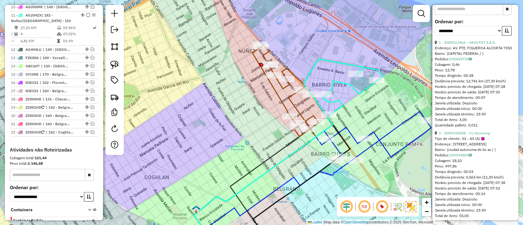
click at [379, 145] on icon at bounding box center [373, 135] width 115 height 48
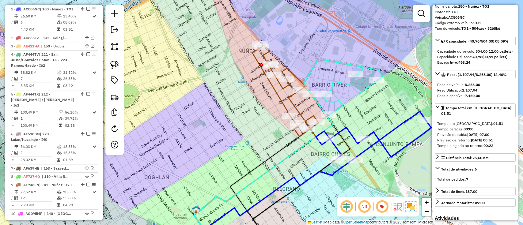
scroll to position [0, 0]
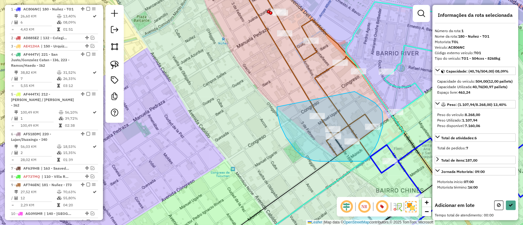
drag, startPoint x: 277, startPoint y: 113, endPoint x: 354, endPoint y: 92, distance: 80.3
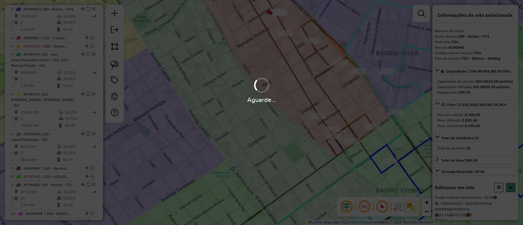
select select "**********"
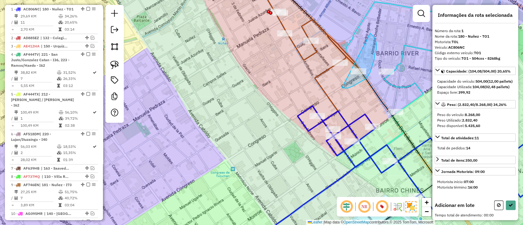
drag, startPoint x: 342, startPoint y: 88, endPoint x: 370, endPoint y: 33, distance: 61.2
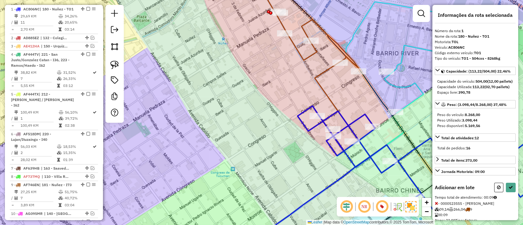
select select "**********"
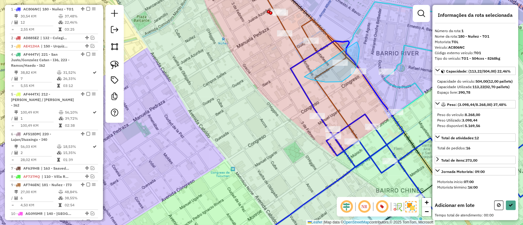
drag, startPoint x: 311, startPoint y: 80, endPoint x: 355, endPoint y: 41, distance: 58.6
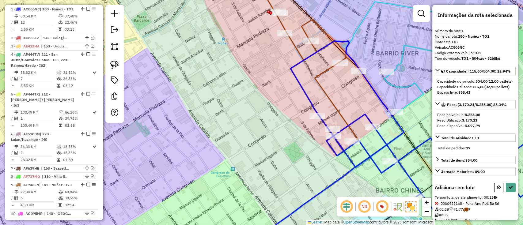
select select "**********"
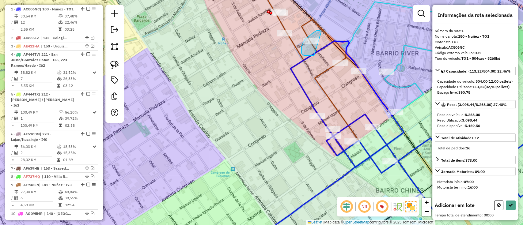
drag, startPoint x: 321, startPoint y: 32, endPoint x: 328, endPoint y: 41, distance: 10.9
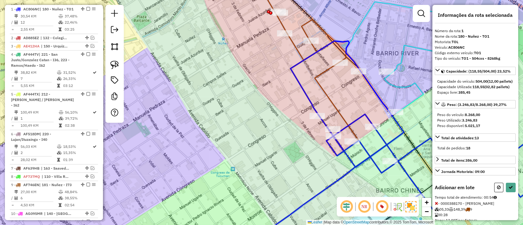
select select "**********"
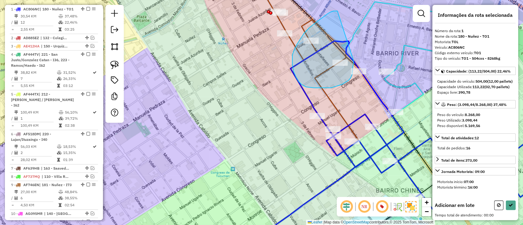
drag, startPoint x: 337, startPoint y: 11, endPoint x: 353, endPoint y: 60, distance: 51.5
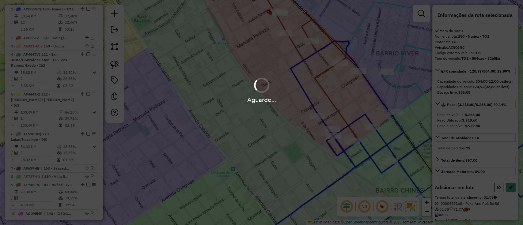
select select "**********"
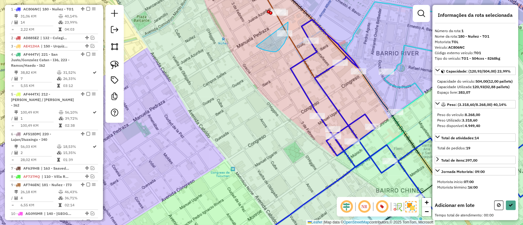
drag, startPoint x: 260, startPoint y: 48, endPoint x: 288, endPoint y: 22, distance: 38.6
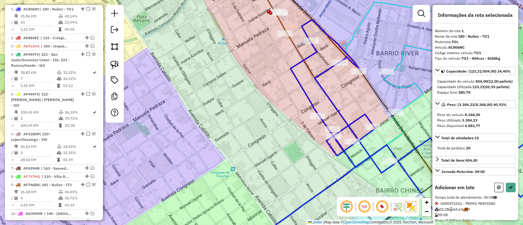
select select "**********"
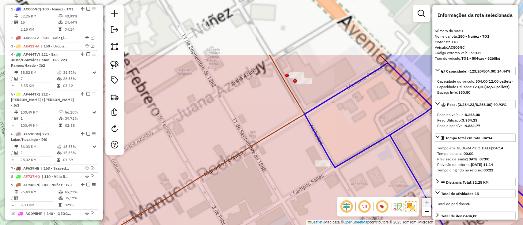
drag, startPoint x: 292, startPoint y: 67, endPoint x: 299, endPoint y: 117, distance: 50.4
click at [299, 117] on icon at bounding box center [132, 207] width 345 height 234
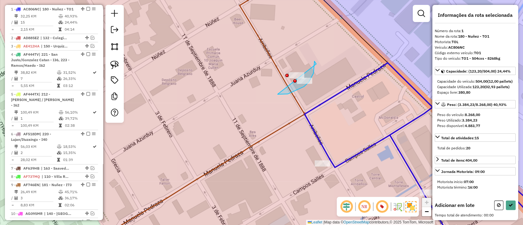
drag, startPoint x: 278, startPoint y: 94, endPoint x: 316, endPoint y: 64, distance: 48.8
click at [316, 64] on div "Janela de atendimento Grade de atendimento Capacidade Transportadoras Veículos …" at bounding box center [261, 112] width 523 height 225
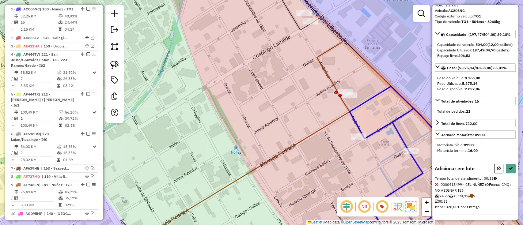
scroll to position [49, 0]
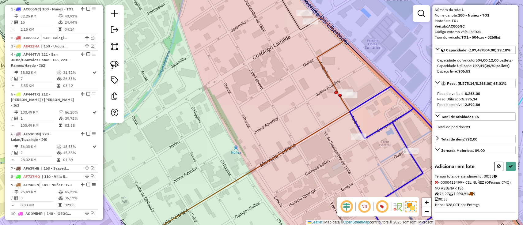
select select "**********"
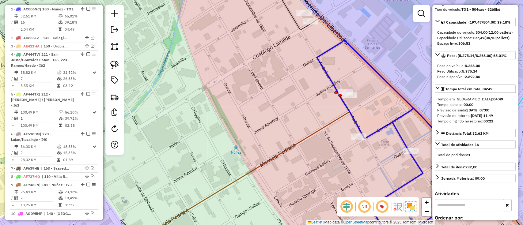
click at [84, 7] on div at bounding box center [86, 9] width 18 height 4
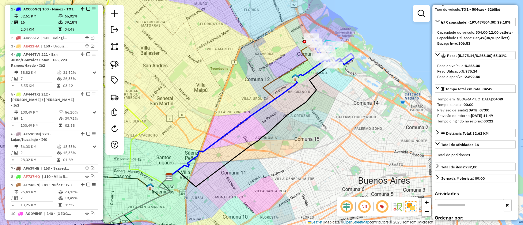
click at [88, 8] on div at bounding box center [86, 9] width 18 height 4
click at [86, 9] on em at bounding box center [88, 9] width 4 height 4
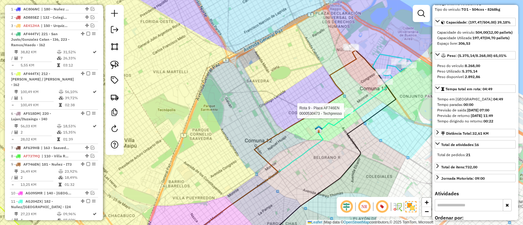
drag, startPoint x: 346, startPoint y: 113, endPoint x: 344, endPoint y: 115, distance: 3.3
click at [344, 114] on div at bounding box center [345, 111] width 15 height 6
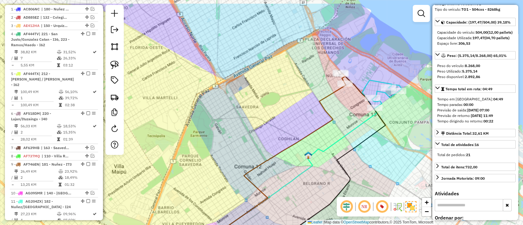
drag, startPoint x: 372, startPoint y: 118, endPoint x: 370, endPoint y: 114, distance: 4.8
click at [365, 128] on icon at bounding box center [277, 177] width 228 height 194
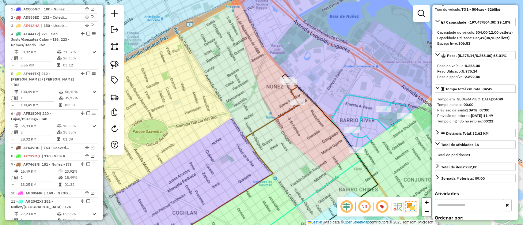
click at [371, 115] on icon at bounding box center [381, 127] width 60 height 48
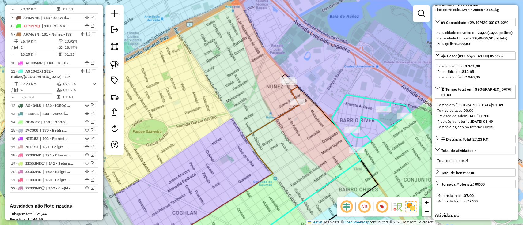
scroll to position [0, 0]
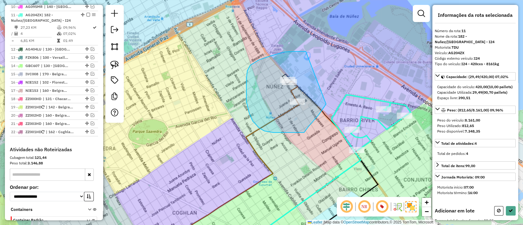
drag, startPoint x: 284, startPoint y: 52, endPoint x: 330, endPoint y: 87, distance: 57.9
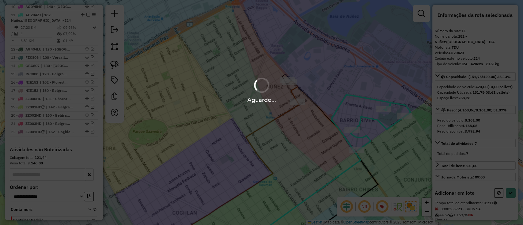
select select "**********"
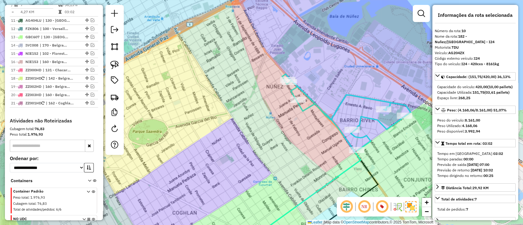
click at [85, 9] on td "03:02" at bounding box center [79, 12] width 31 height 6
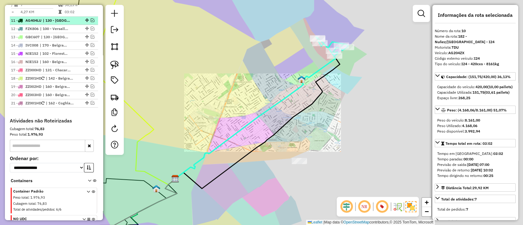
scroll to position [375, 0]
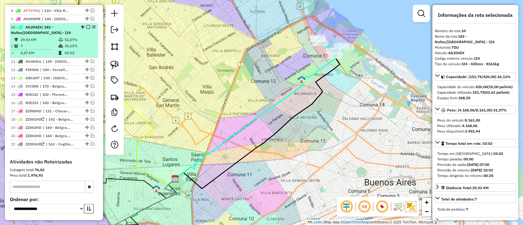
click at [86, 25] on em at bounding box center [88, 27] width 4 height 4
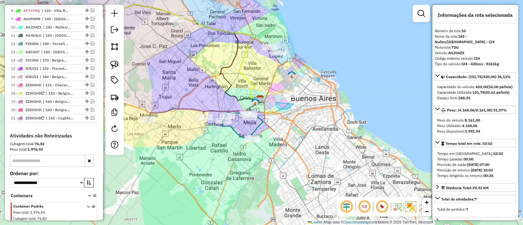
drag, startPoint x: 293, startPoint y: 104, endPoint x: 300, endPoint y: 74, distance: 31.4
drag, startPoint x: 261, startPoint y: 159, endPoint x: 276, endPoint y: 114, distance: 47.6
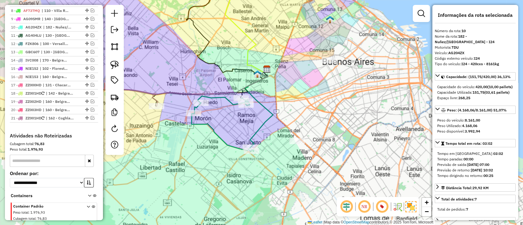
click at [255, 130] on icon at bounding box center [259, 110] width 28 height 82
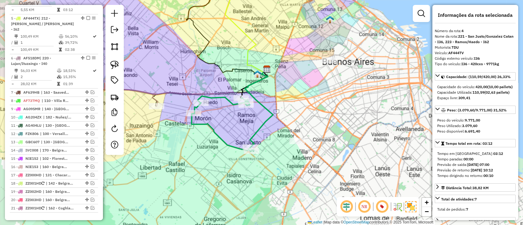
scroll to position [255, 0]
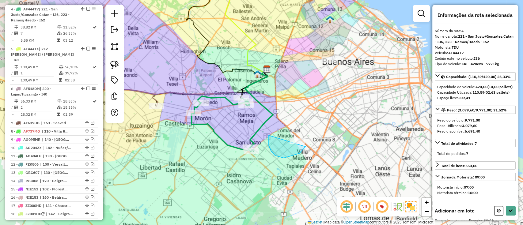
drag, startPoint x: 305, startPoint y: 147, endPoint x: 308, endPoint y: 126, distance: 20.7
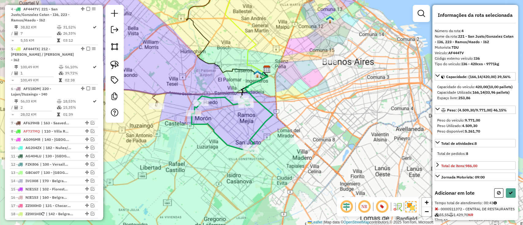
select select "**********"
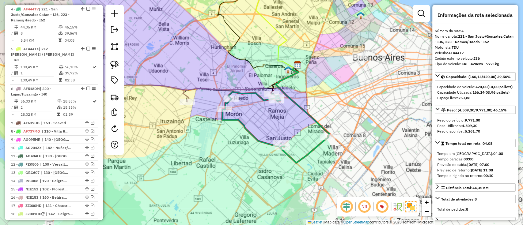
drag, startPoint x: 191, startPoint y: 104, endPoint x: 291, endPoint y: 94, distance: 100.4
click at [294, 94] on div "Janela de atendimento Grade de atendimento Capacidade Transportadoras Veículos …" at bounding box center [261, 112] width 523 height 225
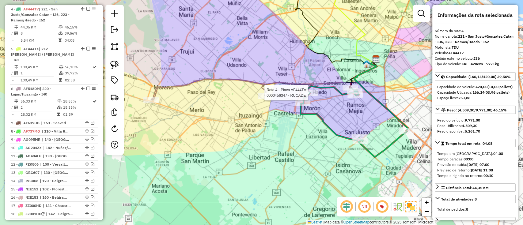
click at [170, 87] on icon at bounding box center [209, 89] width 116 height 21
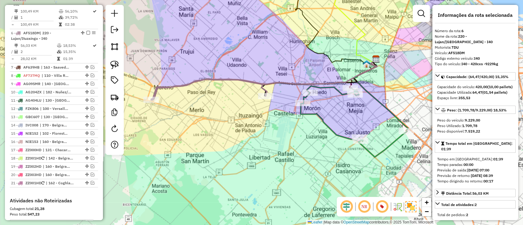
scroll to position [329, 0]
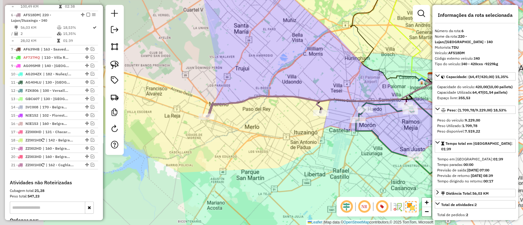
drag, startPoint x: 197, startPoint y: 104, endPoint x: 250, endPoint y: 119, distance: 55.0
click at [250, 119] on div "Janela de atendimento Grade de atendimento Capacidade Transportadoras Veículos …" at bounding box center [261, 112] width 523 height 225
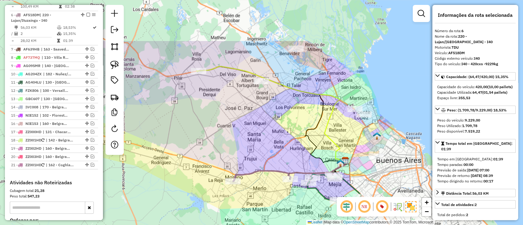
drag, startPoint x: 282, startPoint y: 100, endPoint x: 284, endPoint y: 135, distance: 35.6
click at [284, 135] on div "Janela de atendimento Grade de atendimento Capacidade Transportadoras Veículos …" at bounding box center [261, 112] width 523 height 225
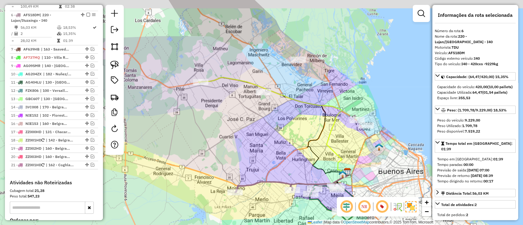
drag, startPoint x: 279, startPoint y: 107, endPoint x: 292, endPoint y: 143, distance: 38.4
click at [292, 143] on div "Janela de atendimento Grade de atendimento Capacidade Transportadoras Veículos …" at bounding box center [261, 112] width 523 height 225
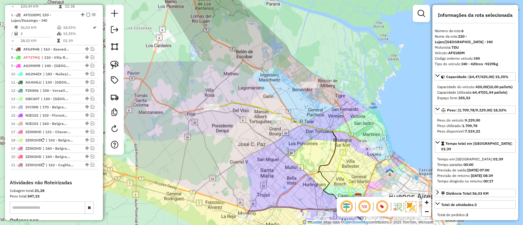
click at [222, 104] on icon at bounding box center [283, 151] width 149 height 96
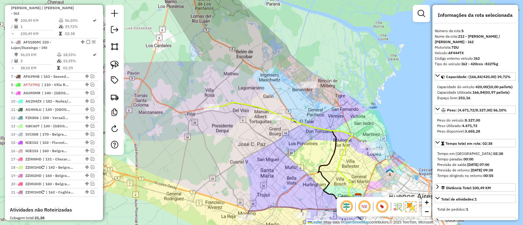
scroll to position [294, 0]
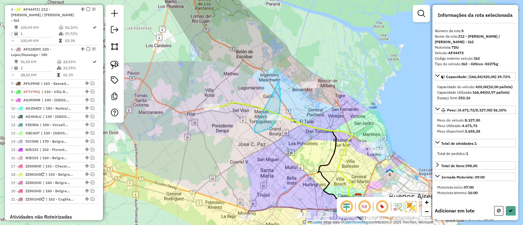
drag, startPoint x: 269, startPoint y: 129, endPoint x: 278, endPoint y: 82, distance: 47.4
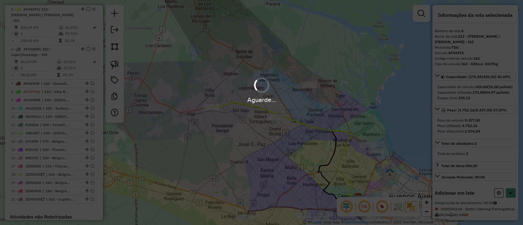
select select "**********"
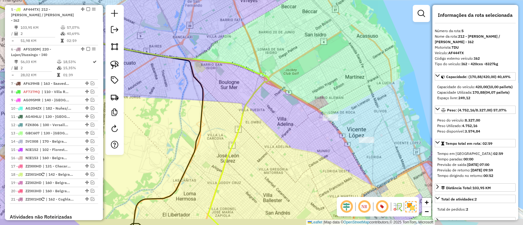
drag, startPoint x: 390, startPoint y: 143, endPoint x: 339, endPoint y: 132, distance: 51.3
click at [339, 132] on div "Janela de atendimento Grade de atendimento Capacidade Transportadoras Veículos …" at bounding box center [261, 112] width 523 height 225
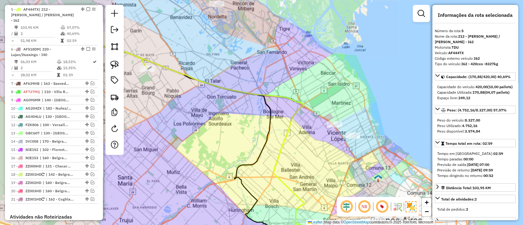
drag, startPoint x: 288, startPoint y: 43, endPoint x: 306, endPoint y: 74, distance: 35.3
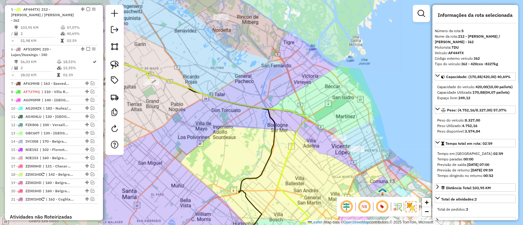
drag, startPoint x: 304, startPoint y: 64, endPoint x: 316, endPoint y: 92, distance: 30.4
click at [316, 92] on div "Janela de atendimento Grade de atendimento Capacidade Transportadoras Veículos …" at bounding box center [261, 112] width 523 height 225
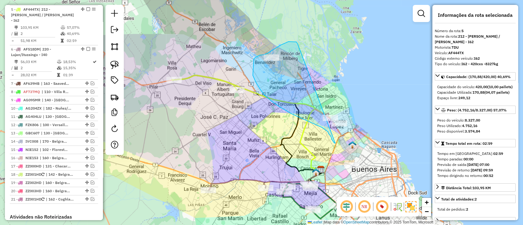
drag, startPoint x: 297, startPoint y: 44, endPoint x: 353, endPoint y: 120, distance: 94.0
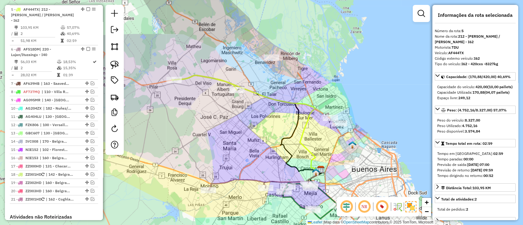
click at [305, 127] on icon at bounding box center [246, 123] width 149 height 96
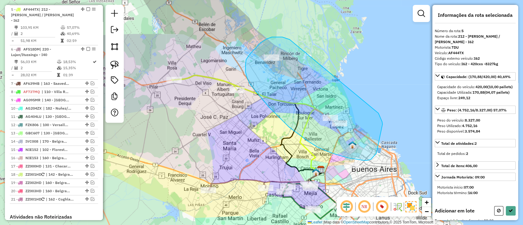
drag, startPoint x: 282, startPoint y: 37, endPoint x: 378, endPoint y: 113, distance: 122.7
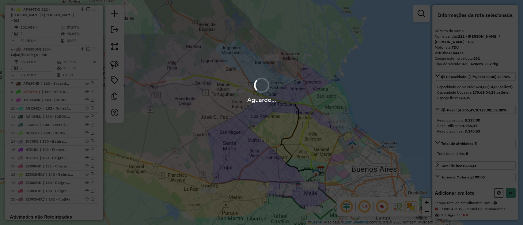
select select "**********"
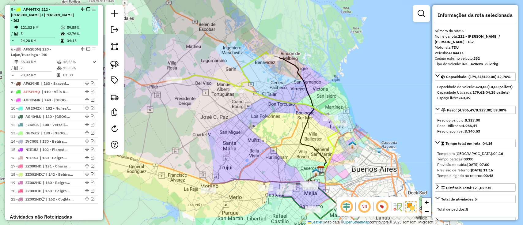
click at [86, 8] on em at bounding box center [88, 9] width 4 height 4
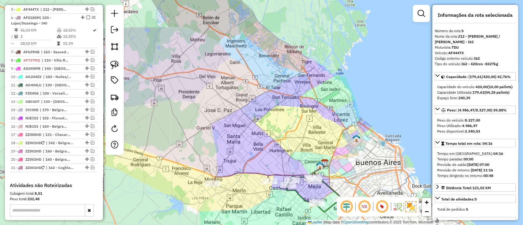
drag, startPoint x: 253, startPoint y: 172, endPoint x: 255, endPoint y: 115, distance: 57.3
click at [255, 115] on div "Janela de atendimento Grade de atendimento Capacidade Transportadoras Veículos …" at bounding box center [261, 112] width 523 height 225
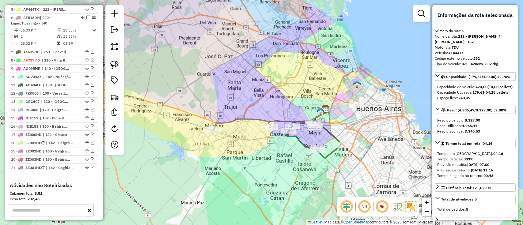
click at [297, 138] on icon at bounding box center [314, 141] width 53 height 36
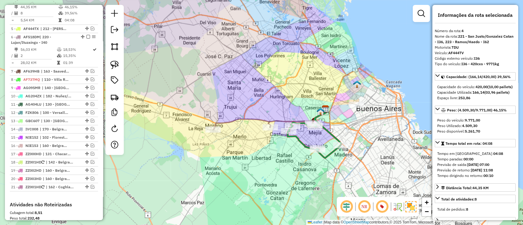
scroll to position [255, 0]
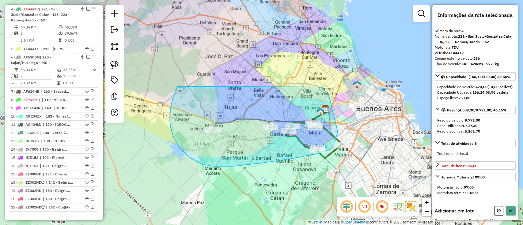
drag, startPoint x: 190, startPoint y: 158, endPoint x: 321, endPoint y: 87, distance: 149.2
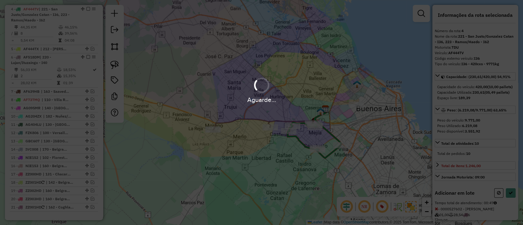
select select "**********"
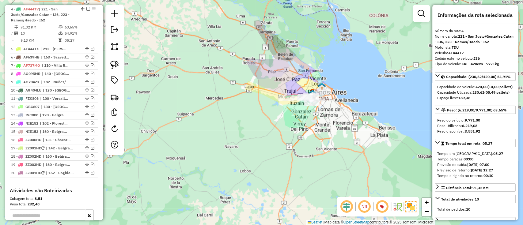
click at [86, 8] on em at bounding box center [88, 9] width 4 height 4
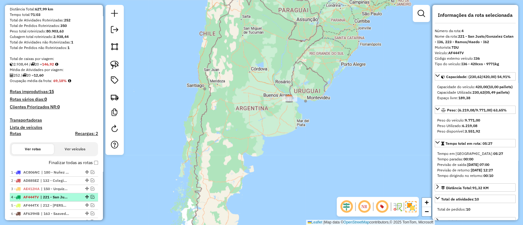
scroll to position [123, 0]
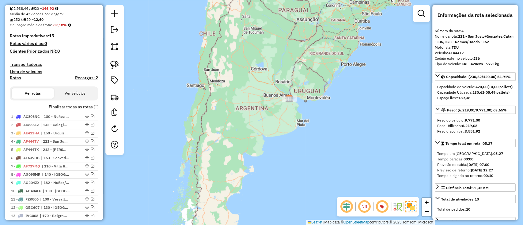
click at [72, 107] on label "Finalizar todas as rotas" at bounding box center [73, 107] width 49 height 6
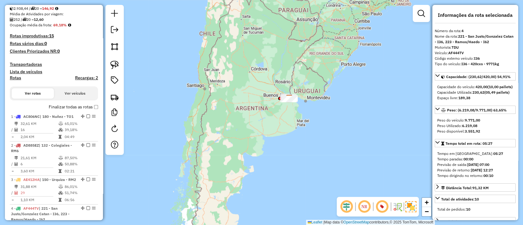
click at [20, 77] on h4 "Rotas" at bounding box center [15, 77] width 11 height 5
select select "*"
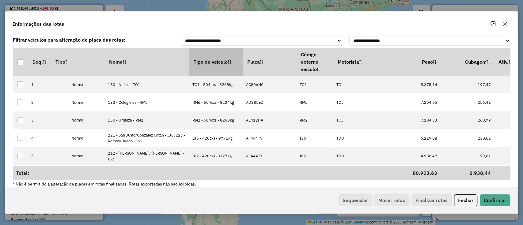
click at [189, 52] on th "Tipo de veículo" at bounding box center [216, 62] width 54 height 28
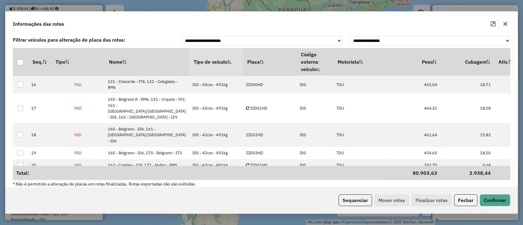
click at [363, 206] on div "Sequenciar Mover rotas Finalizar rotas Fechar Confirmar" at bounding box center [262, 200] width 512 height 26
click at [363, 200] on button "Sequenciar" at bounding box center [354, 200] width 33 height 12
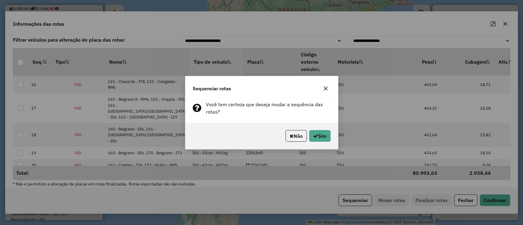
click at [313, 143] on div "Não Sim" at bounding box center [261, 136] width 153 height 26
click at [314, 140] on button "Sim" at bounding box center [319, 136] width 21 height 12
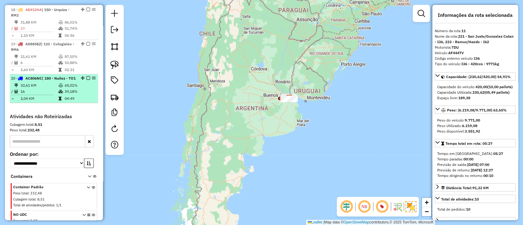
scroll to position [799, 0]
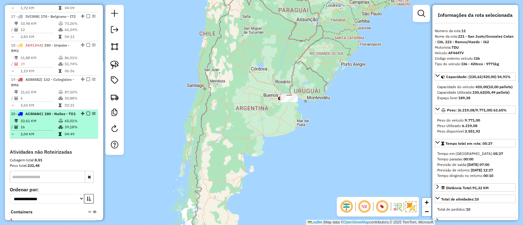
click at [48, 114] on div "20 - AC806NC | 180 - Nuñez - TO1" at bounding box center [43, 114] width 65 height 6
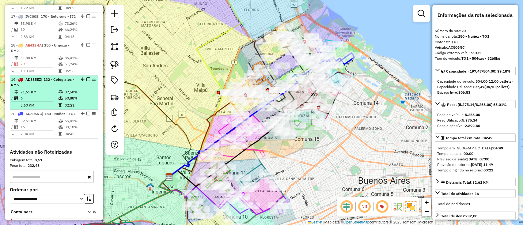
click at [48, 89] on td "21,61 KM" at bounding box center [39, 92] width 38 height 6
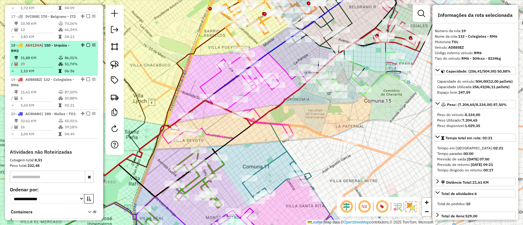
click at [46, 55] on td "31,88 KM" at bounding box center [39, 58] width 38 height 6
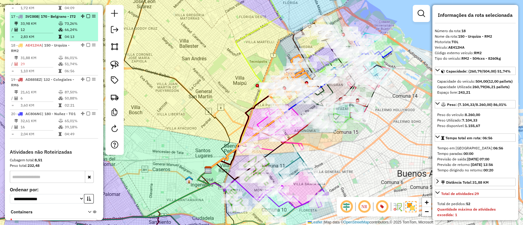
click at [46, 27] on td "12" at bounding box center [39, 30] width 38 height 6
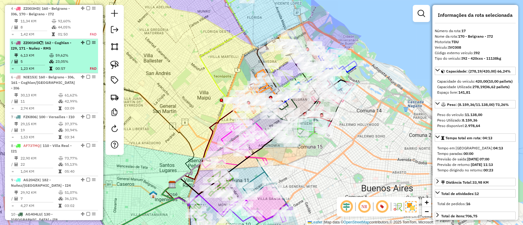
scroll to position [187, 0]
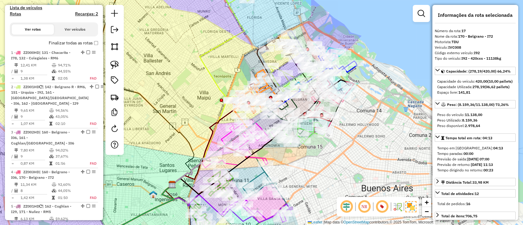
click at [61, 42] on label "Finalizar todas as rotas" at bounding box center [73, 43] width 49 height 6
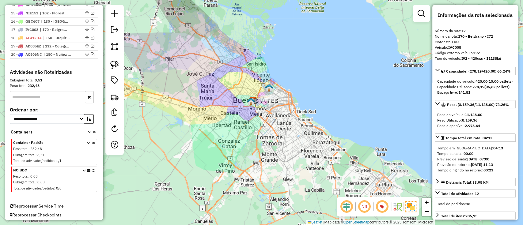
scroll to position [344, 0]
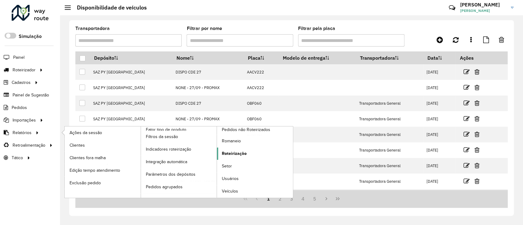
click at [253, 149] on link "Roteirização" at bounding box center [255, 154] width 76 height 12
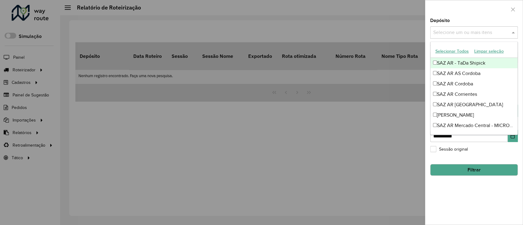
click at [486, 31] on input "text" at bounding box center [471, 32] width 78 height 7
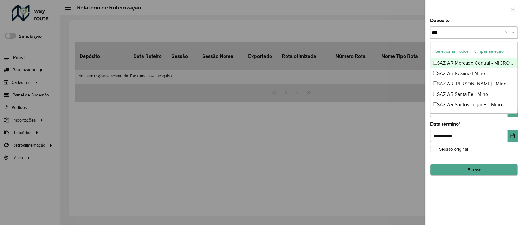
type input "****"
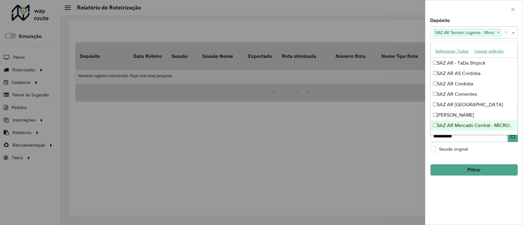
click at [469, 163] on hb-field-button "Filtrar" at bounding box center [474, 167] width 88 height 17
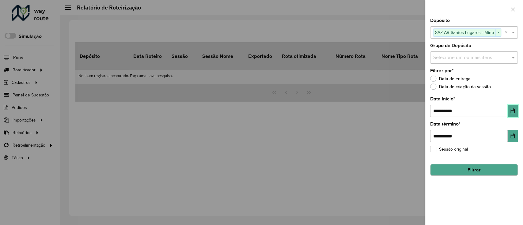
click at [511, 105] on button "Choose Date" at bounding box center [512, 111] width 10 height 12
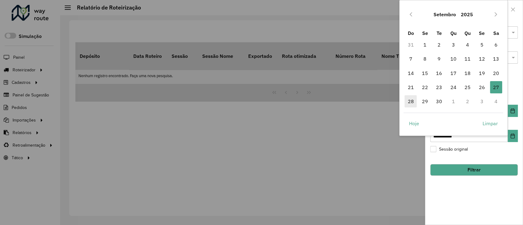
click at [412, 102] on span "28" at bounding box center [410, 101] width 12 height 12
type input "**********"
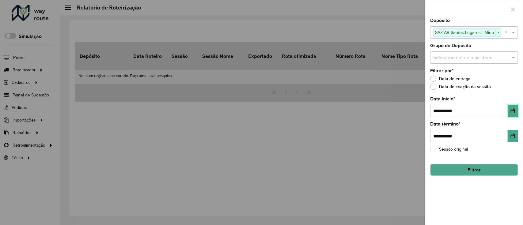
click at [510, 115] on button "Choose Date" at bounding box center [512, 111] width 10 height 12
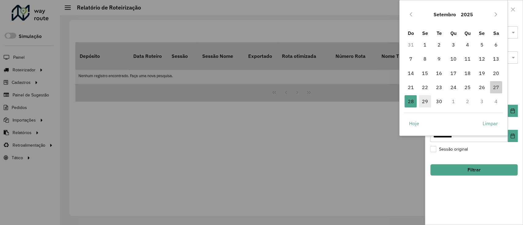
click at [421, 101] on span "29" at bounding box center [425, 101] width 12 height 12
type input "**********"
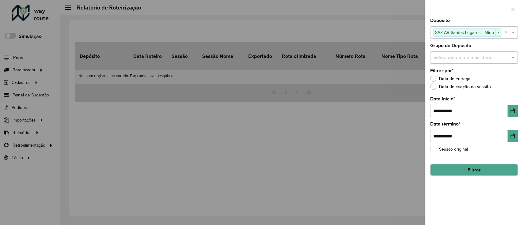
click at [459, 172] on button "Filtrar" at bounding box center [474, 170] width 88 height 12
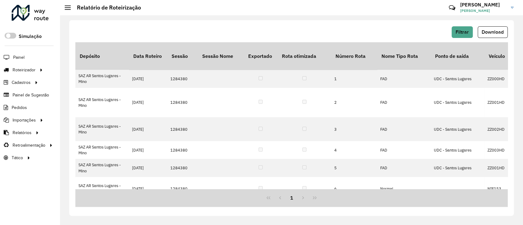
click at [488, 40] on div "Filtrar Download" at bounding box center [291, 34] width 432 height 16
drag, startPoint x: 496, startPoint y: 26, endPoint x: 493, endPoint y: 33, distance: 7.5
click at [493, 33] on div "Filtrar Download Depósito Data Roteiro Sessão Sessão Nome Exportado Rota otimiz…" at bounding box center [291, 118] width 444 height 196
click at [493, 33] on span "Download" at bounding box center [492, 31] width 22 height 5
